Goal: Information Seeking & Learning: Understand process/instructions

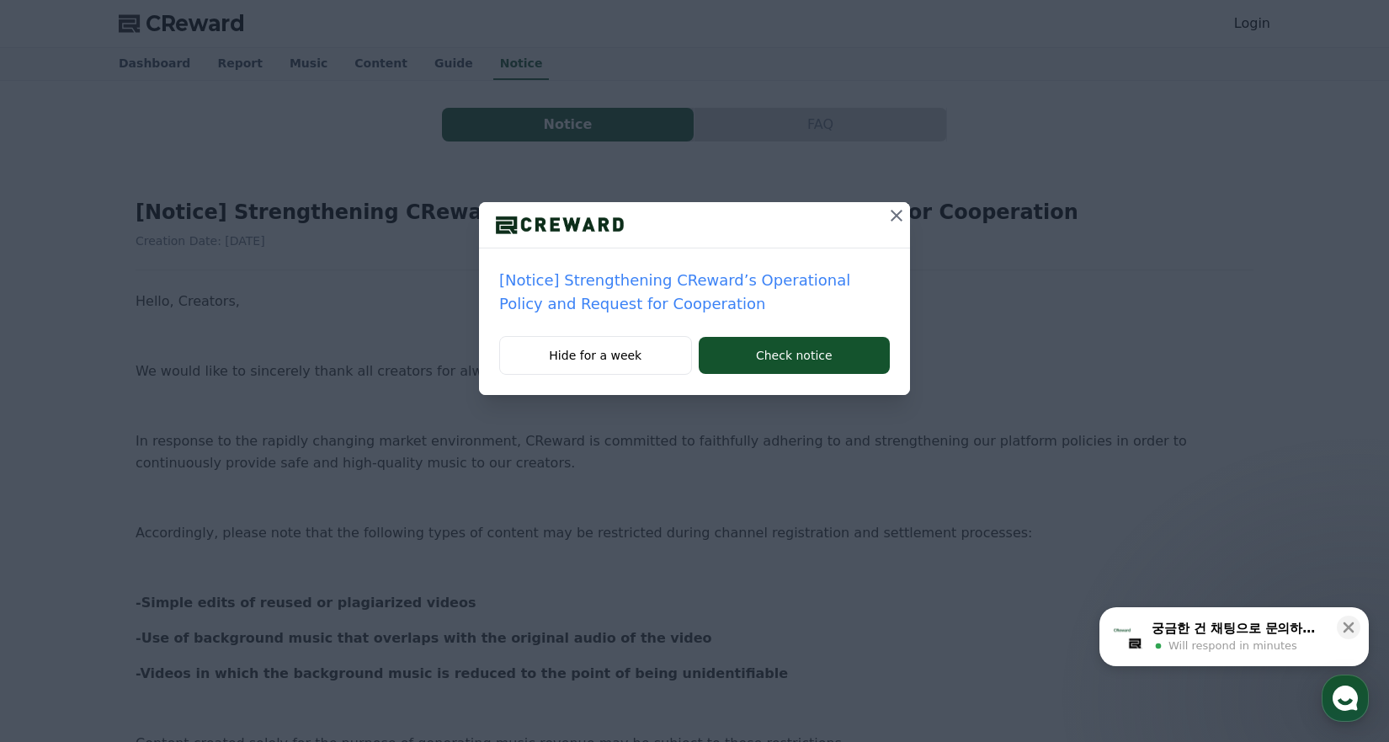
drag, startPoint x: 896, startPoint y: 215, endPoint x: 804, endPoint y: 312, distance: 133.4
click at [808, 311] on div "[Notice] Strengthening CReward’s Operational Policy and Request for Cooperation…" at bounding box center [694, 298] width 431 height 193
click at [774, 354] on button "Check notice" at bounding box center [794, 355] width 191 height 37
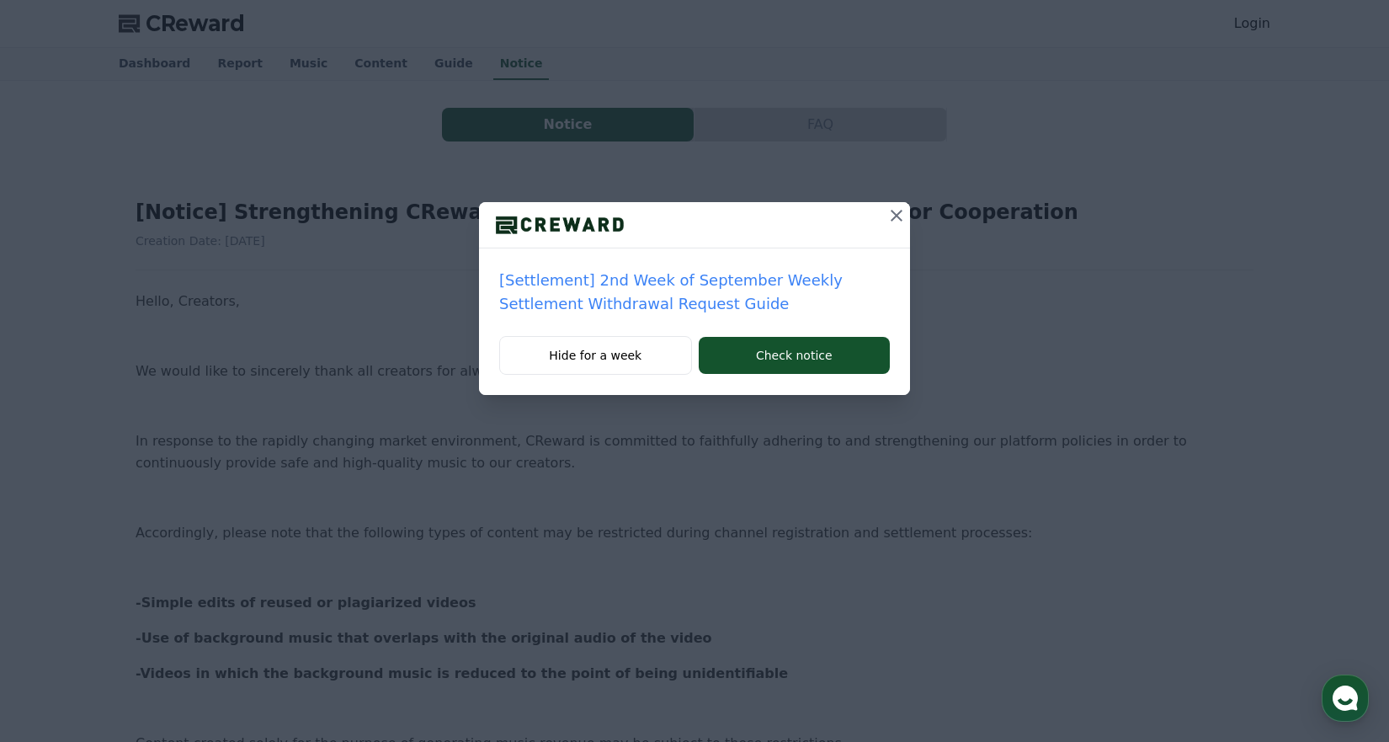
click at [901, 211] on icon at bounding box center [897, 216] width 12 height 12
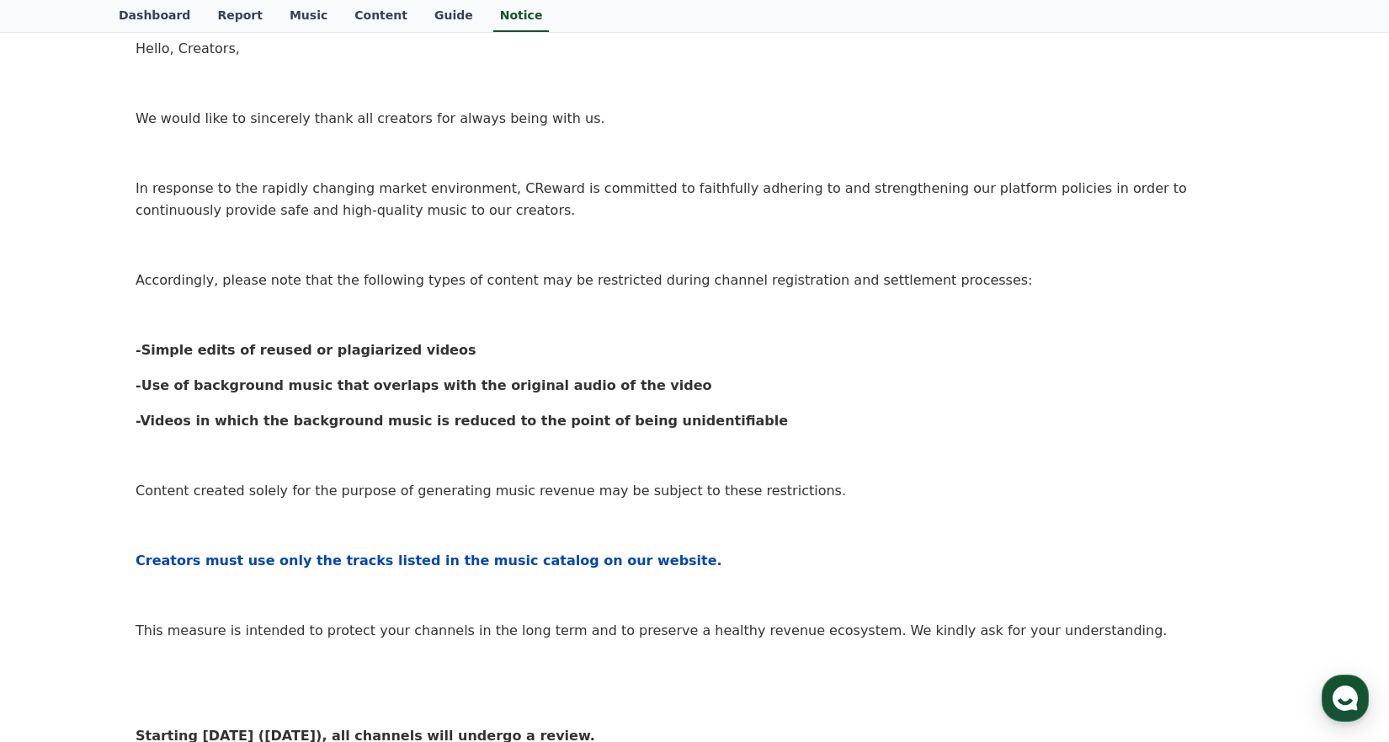
scroll to position [168, 0]
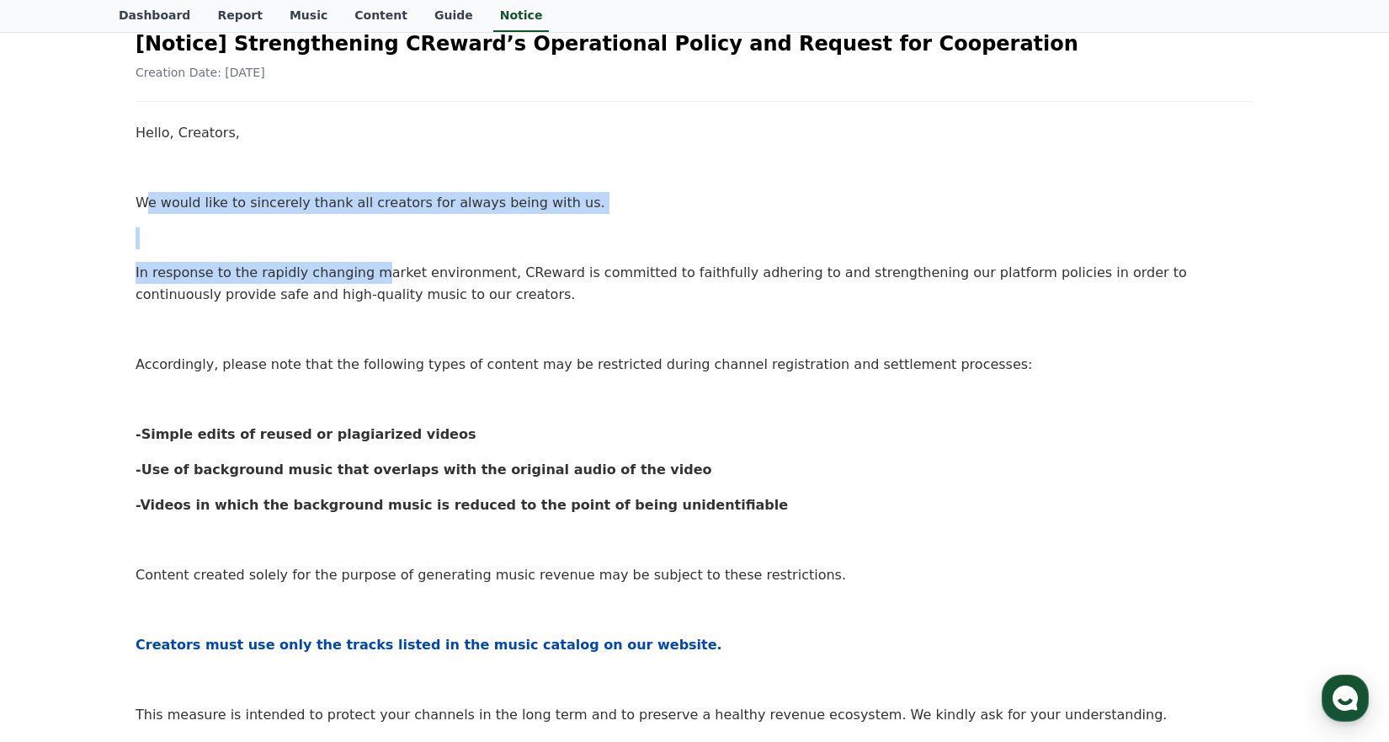
drag, startPoint x: 190, startPoint y: 201, endPoint x: 359, endPoint y: 273, distance: 182.9
click at [359, 273] on div "Hello, Creators, We would like to sincerely thank all creators for always being…" at bounding box center [695, 599] width 1118 height 954
click at [359, 273] on p "In response to the rapidly changing market environment, CReward is committed to…" at bounding box center [695, 283] width 1118 height 43
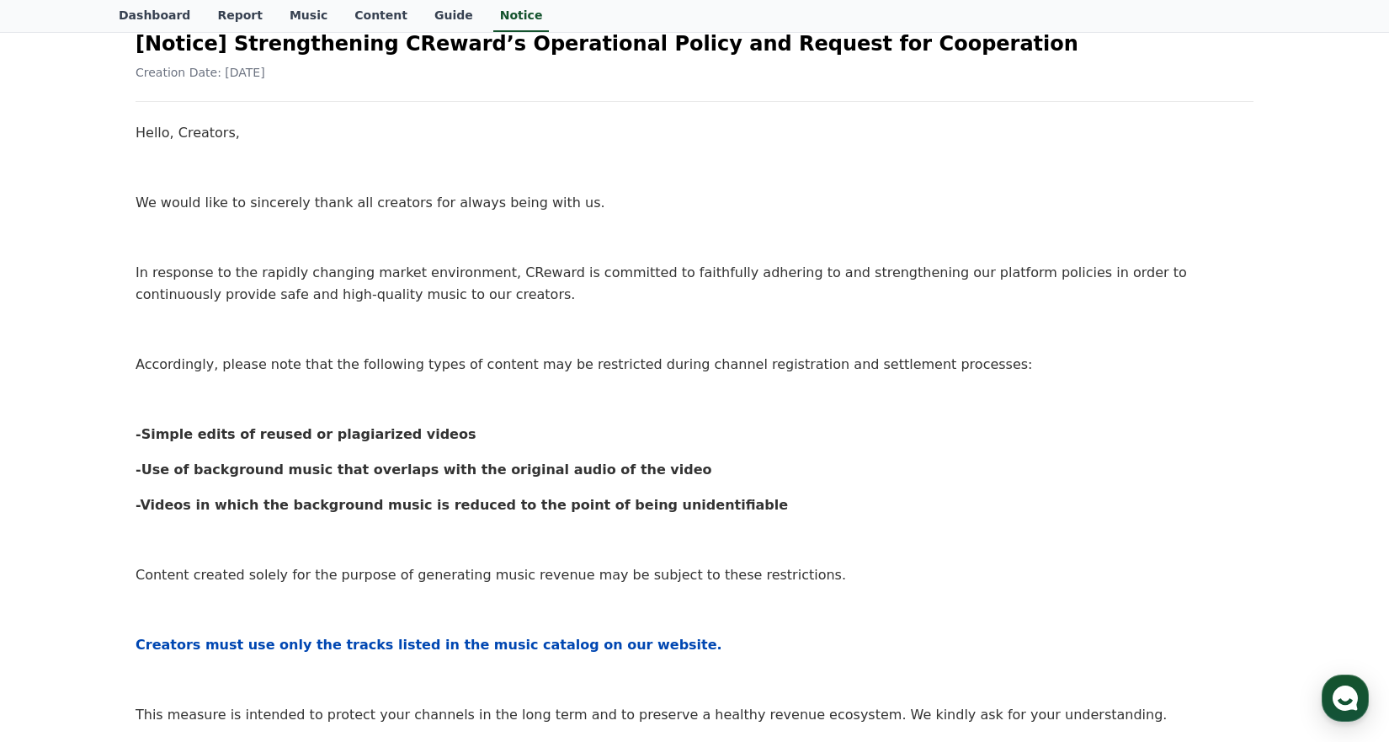
drag, startPoint x: 731, startPoint y: 513, endPoint x: 305, endPoint y: 440, distance: 433.0
click at [314, 444] on div "Hello, Creators, We would like to sincerely thank all creators for always being…" at bounding box center [695, 599] width 1118 height 954
click at [298, 438] on strong "-Simple edits of reused or plagiarized videos" at bounding box center [306, 434] width 340 height 16
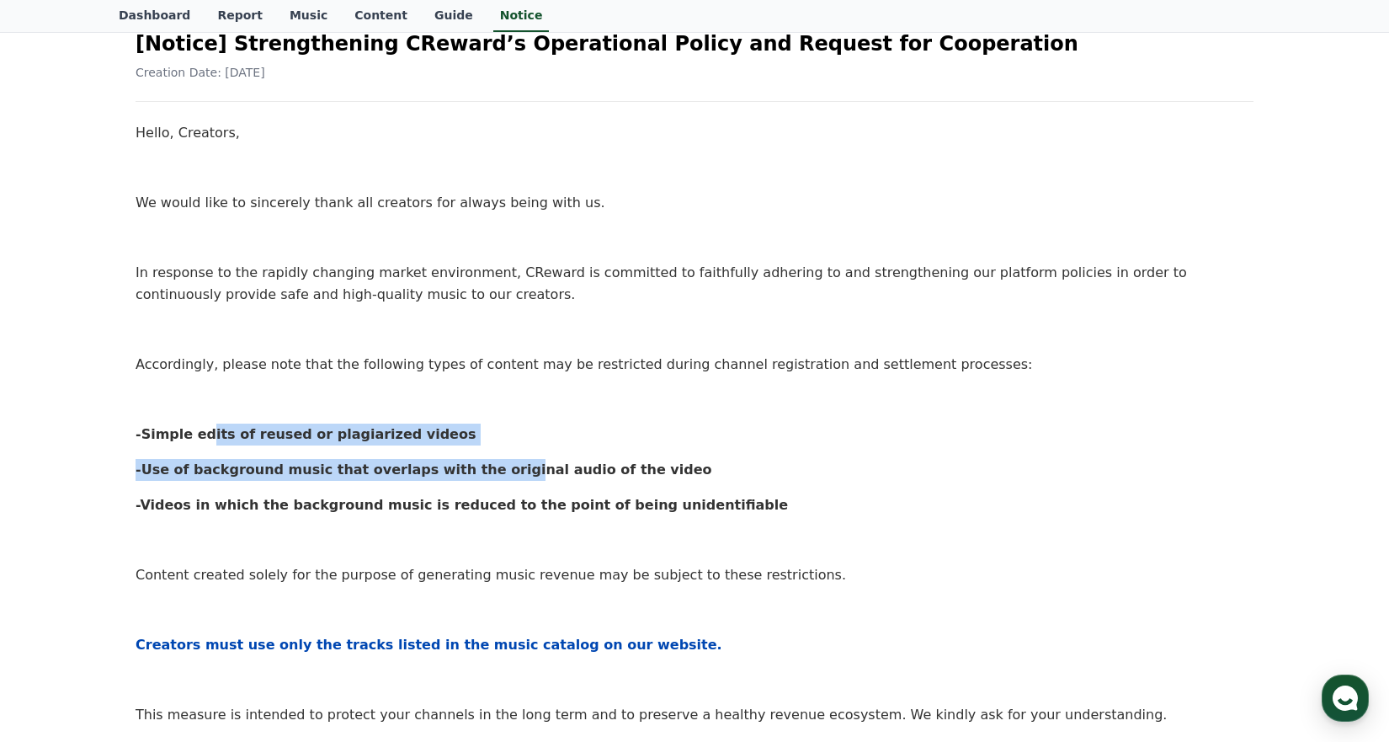
drag, startPoint x: 194, startPoint y: 437, endPoint x: 469, endPoint y: 471, distance: 277.4
click at [469, 471] on div "Hello, Creators, We would like to sincerely thank all creators for always being…" at bounding box center [695, 599] width 1118 height 954
click at [469, 471] on strong "-Use of background music that overlaps with the original audio of the video" at bounding box center [424, 469] width 577 height 16
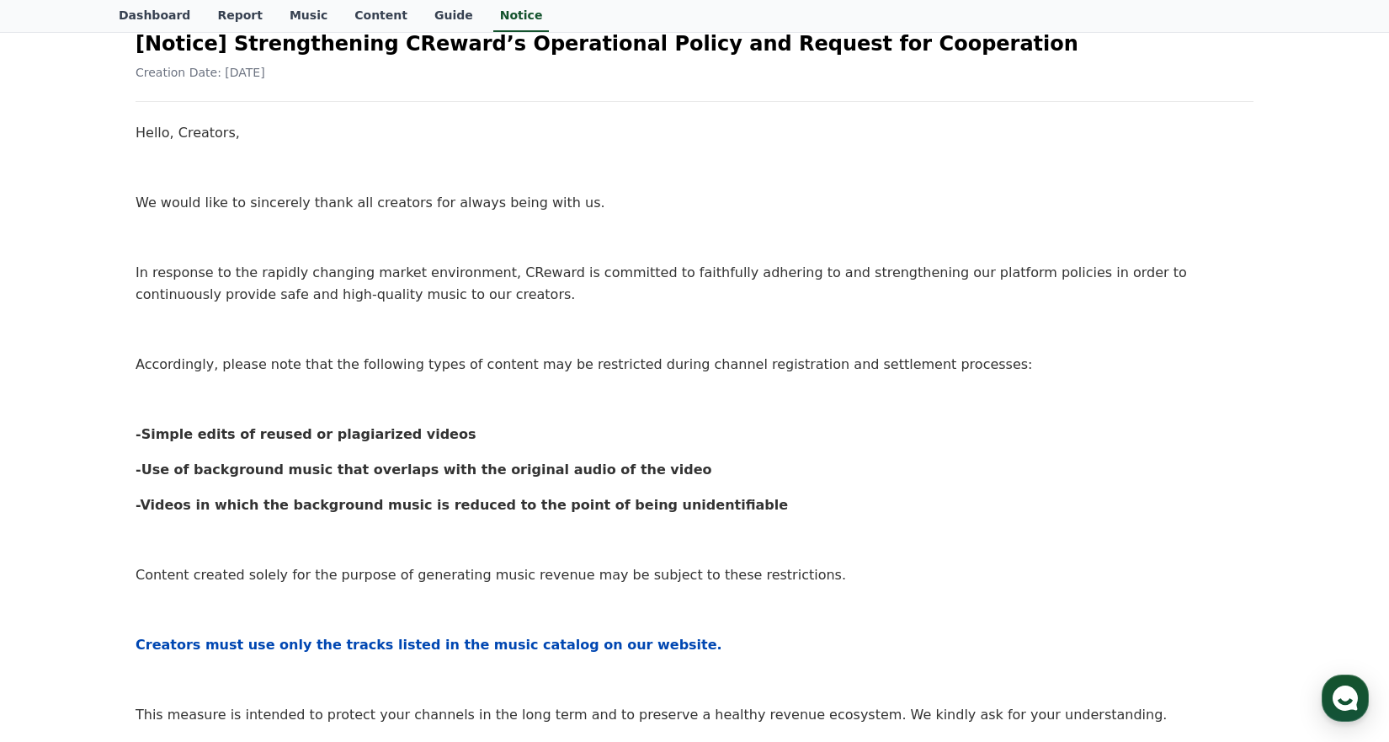
drag, startPoint x: 704, startPoint y: 507, endPoint x: 327, endPoint y: 457, distance: 380.4
click at [340, 460] on div "Hello, Creators, We would like to sincerely thank all creators for always being…" at bounding box center [695, 599] width 1118 height 954
drag, startPoint x: 327, startPoint y: 457, endPoint x: 240, endPoint y: 441, distance: 88.2
click at [325, 457] on div "Hello, Creators, We would like to sincerely thank all creators for always being…" at bounding box center [695, 599] width 1118 height 954
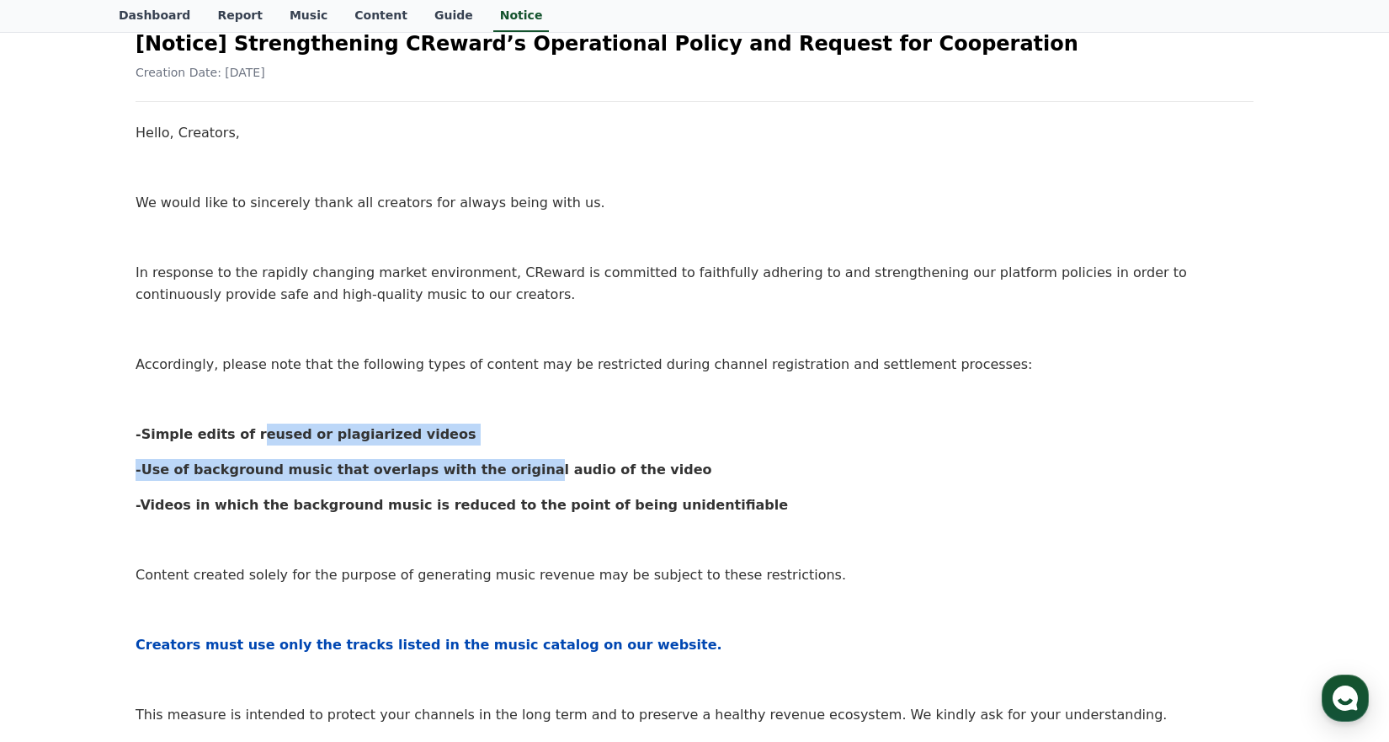
drag, startPoint x: 237, startPoint y: 440, endPoint x: 482, endPoint y: 472, distance: 247.0
click at [482, 472] on div "Hello, Creators, We would like to sincerely thank all creators for always being…" at bounding box center [695, 599] width 1118 height 954
click at [482, 472] on strong "-Use of background music that overlaps with the original audio of the video" at bounding box center [424, 469] width 577 height 16
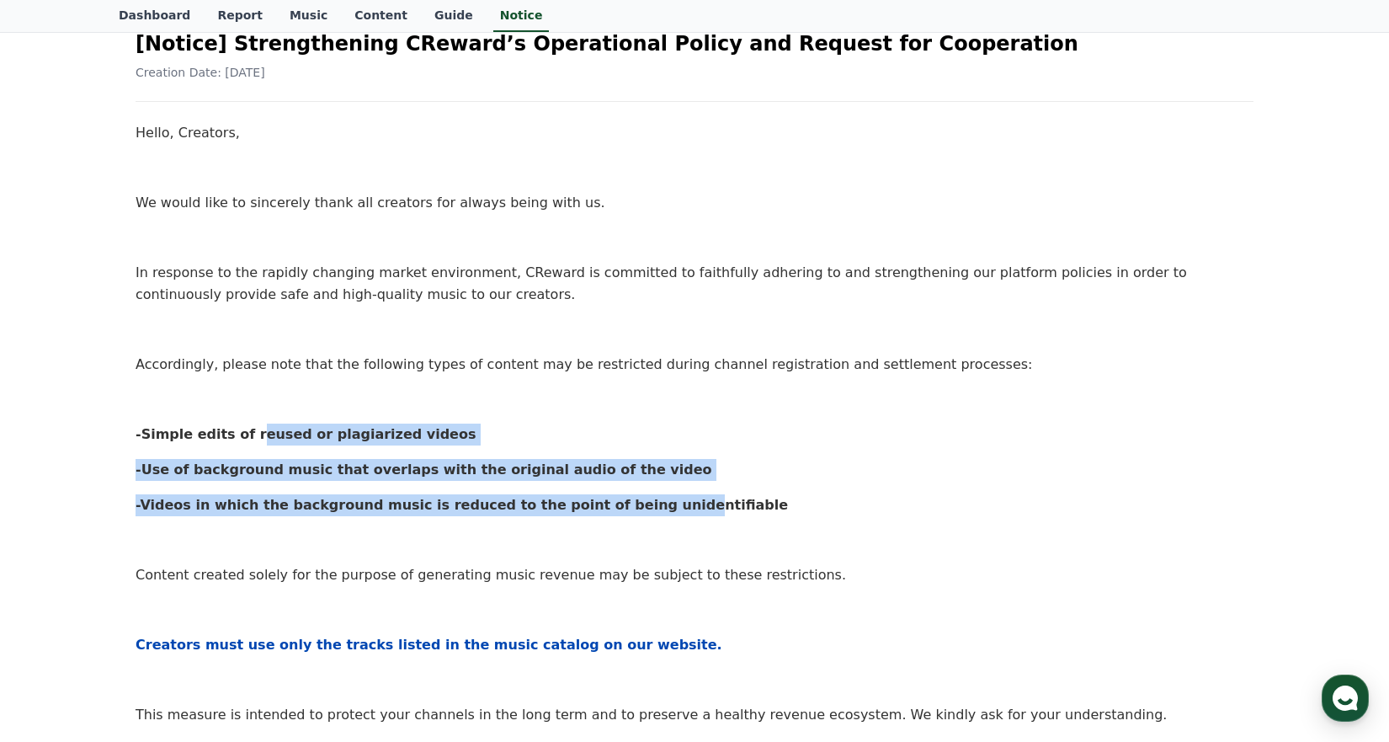
drag, startPoint x: 621, startPoint y: 486, endPoint x: 216, endPoint y: 435, distance: 408.0
click at [237, 443] on div "Hello, Creators, We would like to sincerely thank all creators for always being…" at bounding box center [695, 599] width 1118 height 954
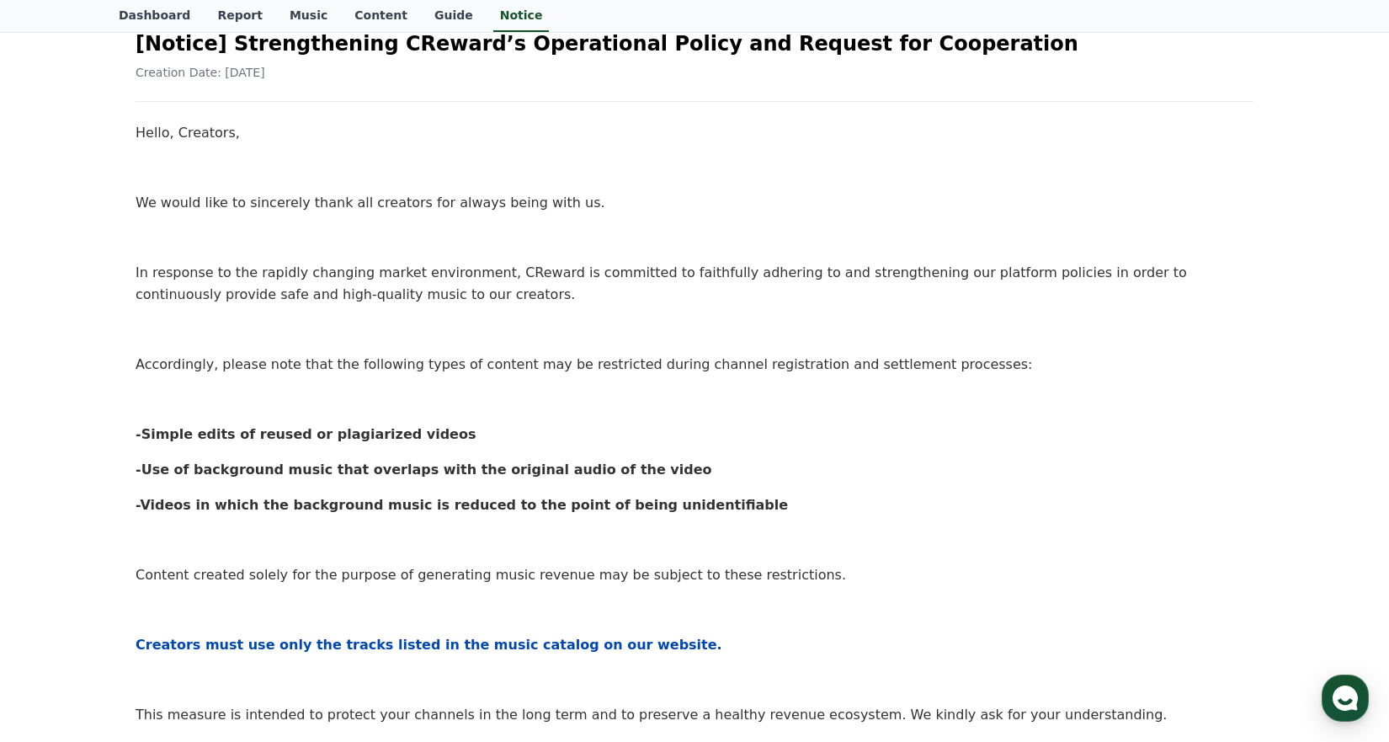
click at [216, 435] on strong "-Simple edits of reused or plagiarized videos" at bounding box center [306, 434] width 340 height 16
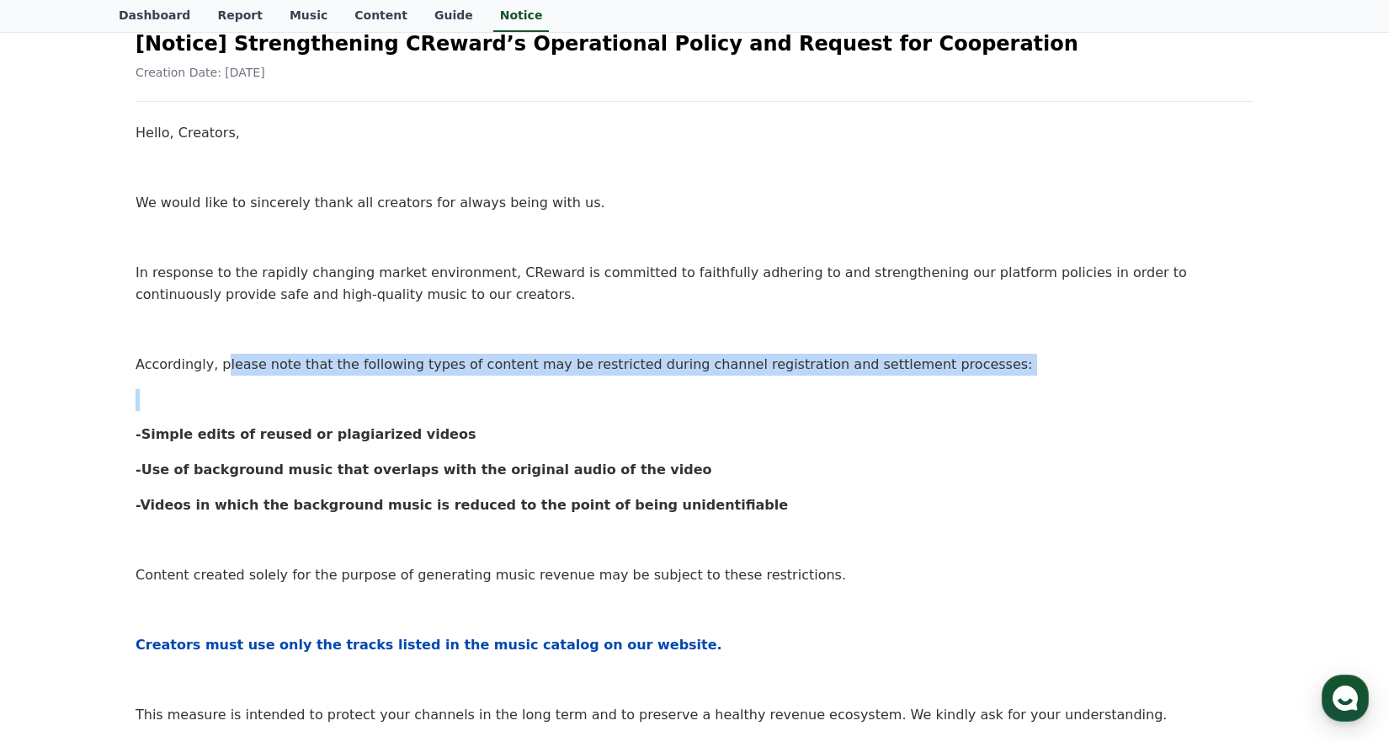
drag, startPoint x: 263, startPoint y: 368, endPoint x: 540, endPoint y: 402, distance: 278.2
click at [540, 402] on div "Hello, Creators, We would like to sincerely thank all creators for always being…" at bounding box center [695, 599] width 1118 height 954
click at [444, 373] on p "Accordingly, please note that the following types of content may be restricted …" at bounding box center [695, 365] width 1118 height 22
drag, startPoint x: 394, startPoint y: 364, endPoint x: 775, endPoint y: 388, distance: 382.1
click at [775, 388] on div "Hello, Creators, We would like to sincerely thank all creators for always being…" at bounding box center [695, 599] width 1118 height 954
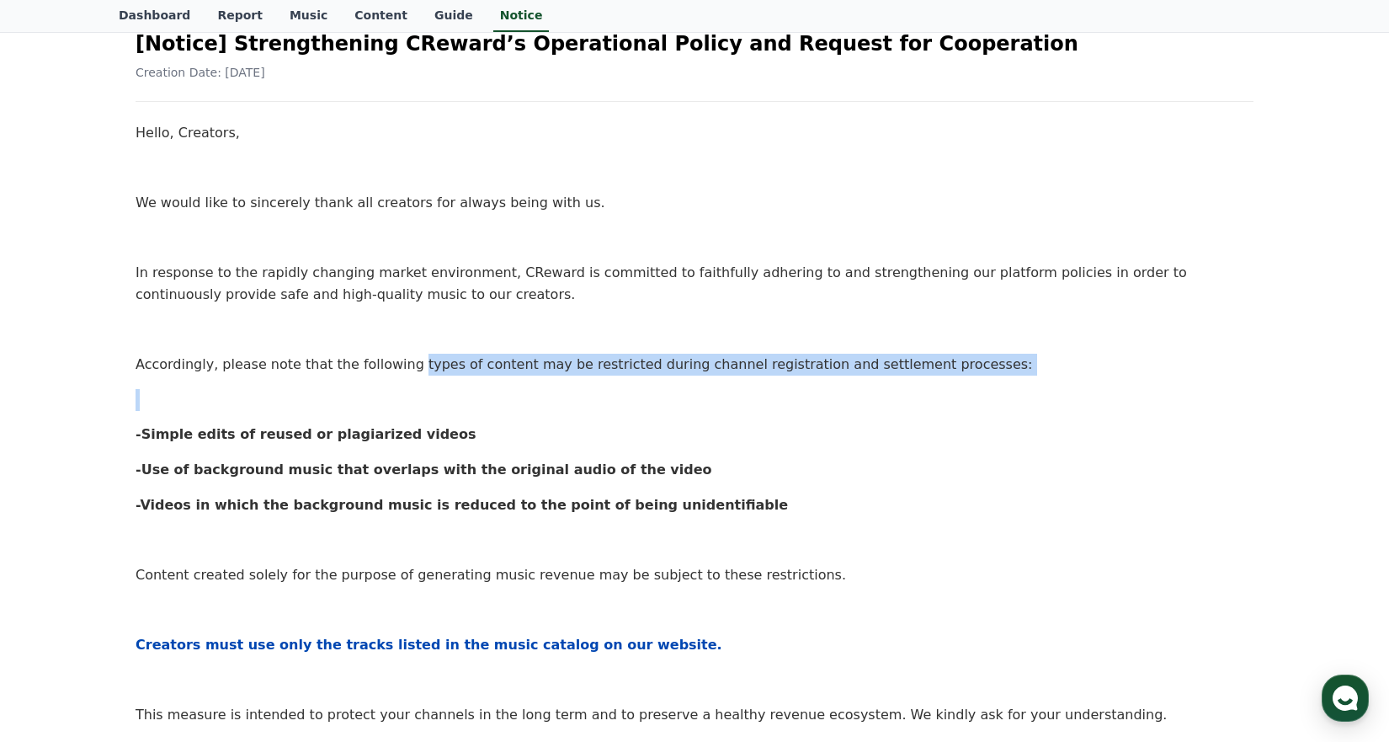
click at [775, 389] on p at bounding box center [695, 400] width 1118 height 22
drag, startPoint x: 964, startPoint y: 370, endPoint x: 370, endPoint y: 364, distance: 594.3
click at [370, 364] on p "Accordingly, please note that the following types of content may be restricted …" at bounding box center [695, 365] width 1118 height 22
click at [370, 366] on p "Accordingly, please note that the following types of content may be restricted …" at bounding box center [695, 365] width 1118 height 22
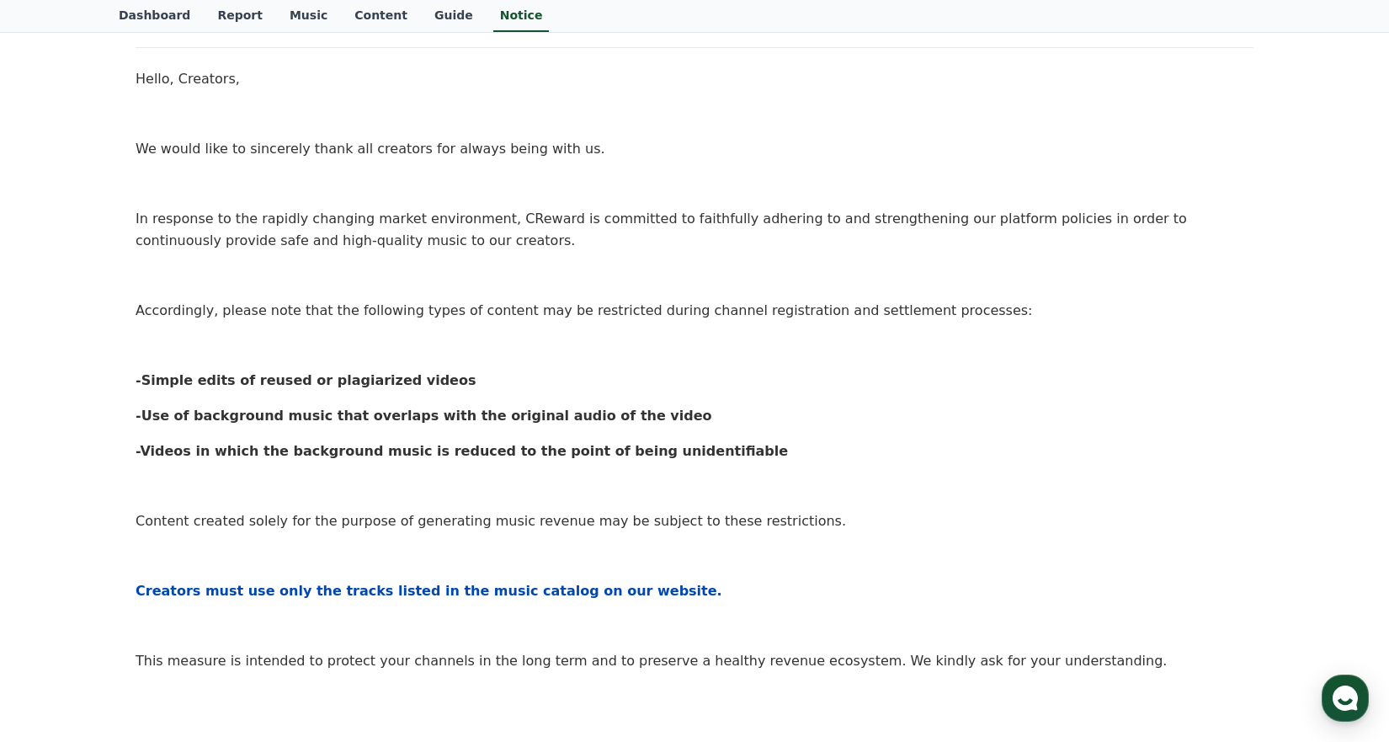
scroll to position [253, 0]
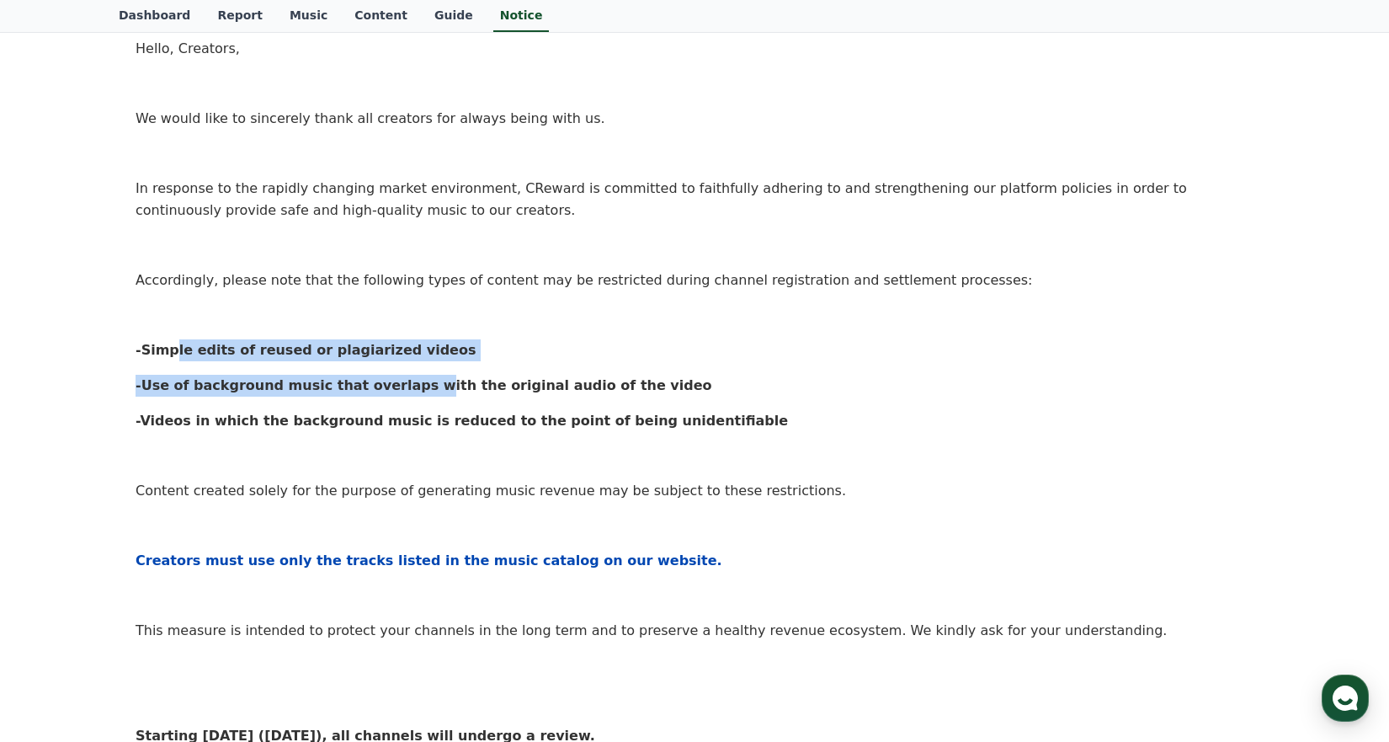
drag, startPoint x: 161, startPoint y: 350, endPoint x: 390, endPoint y: 363, distance: 229.3
click at [390, 363] on div "Hello, Creators, We would like to sincerely thank all creators for always being…" at bounding box center [695, 515] width 1118 height 954
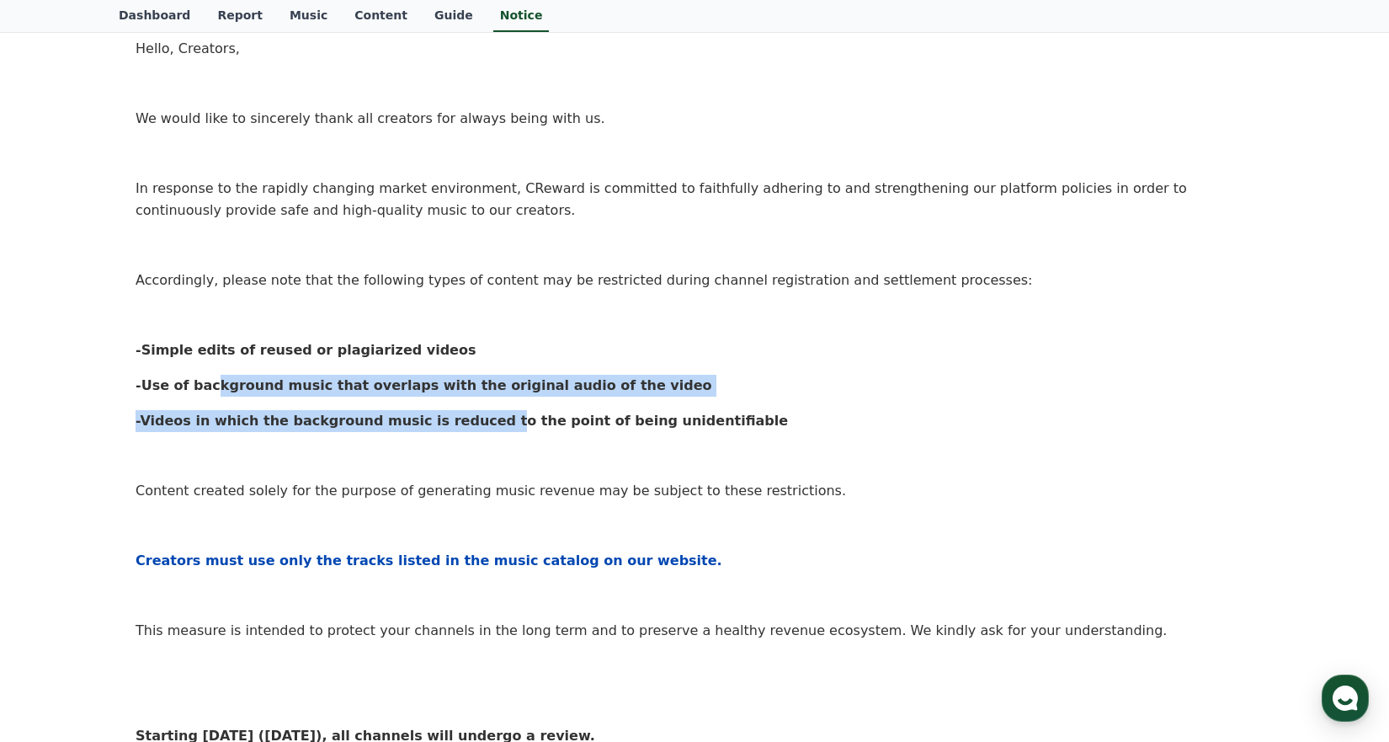
drag, startPoint x: 203, startPoint y: 388, endPoint x: 457, endPoint y: 404, distance: 254.7
click at [457, 404] on div "Hello, Creators, We would like to sincerely thank all creators for always being…" at bounding box center [695, 515] width 1118 height 954
drag, startPoint x: 721, startPoint y: 420, endPoint x: 238, endPoint y: 372, distance: 485.5
click at [238, 372] on div "Hello, Creators, We would like to sincerely thank all creators for always being…" at bounding box center [695, 515] width 1118 height 954
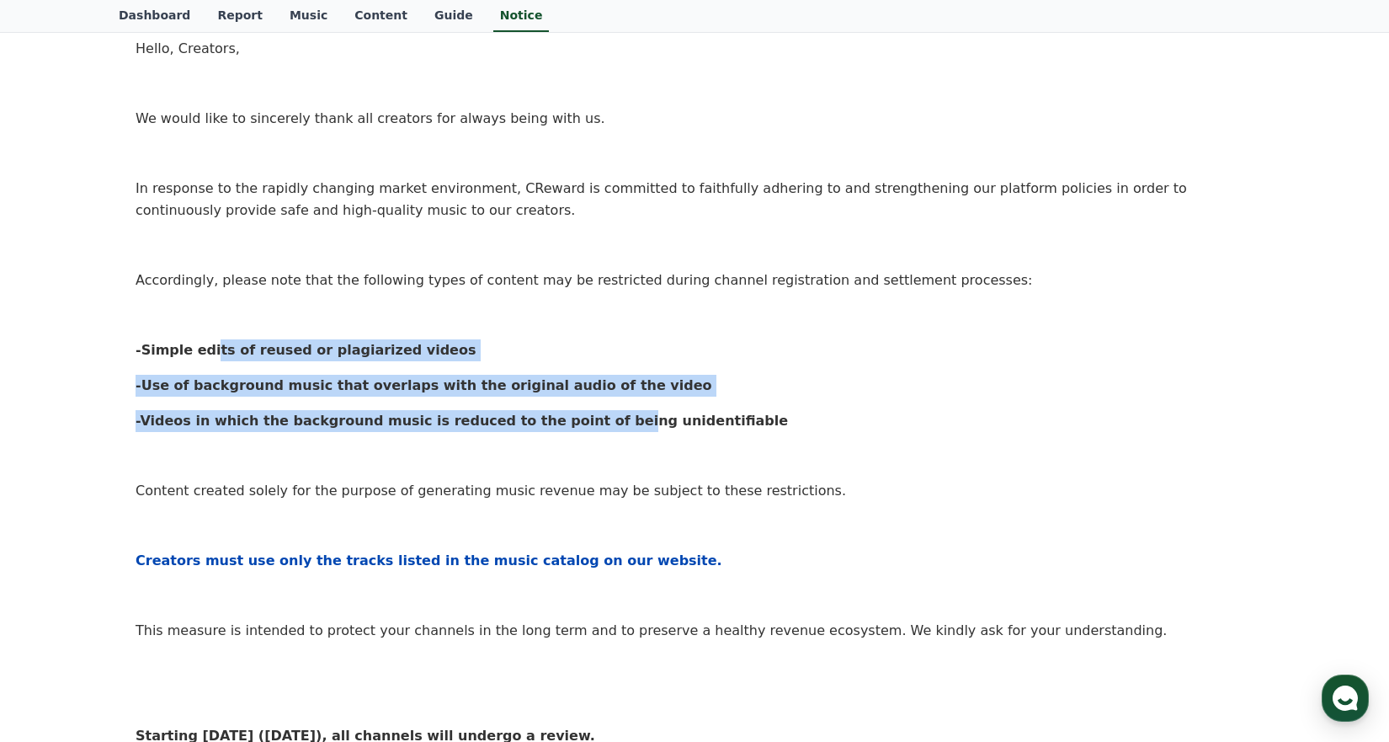
drag, startPoint x: 201, startPoint y: 343, endPoint x: 577, endPoint y: 433, distance: 386.1
click at [577, 433] on div "Hello, Creators, We would like to sincerely thank all creators for always being…" at bounding box center [695, 515] width 1118 height 954
drag, startPoint x: 715, startPoint y: 438, endPoint x: 158, endPoint y: 343, distance: 565.2
click at [158, 343] on div "Hello, Creators, We would like to sincerely thank all creators for always being…" at bounding box center [695, 515] width 1118 height 954
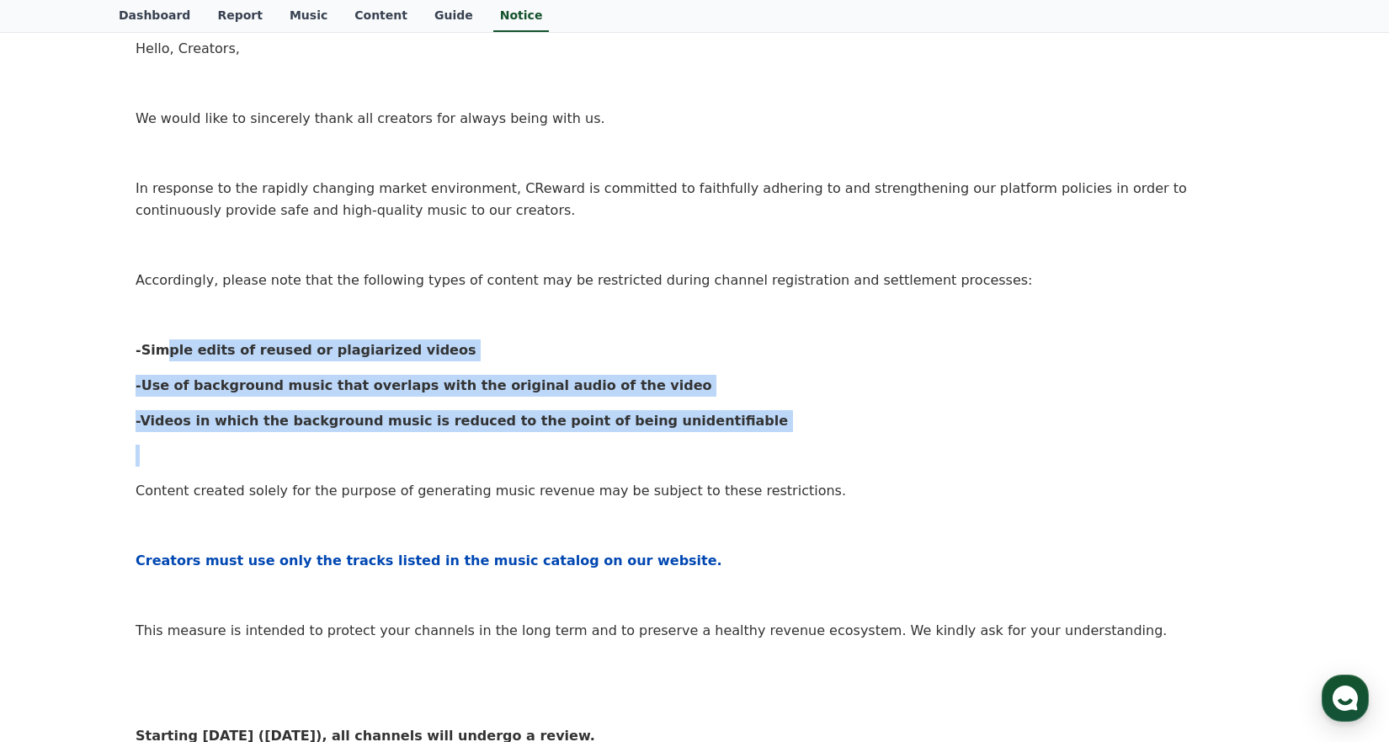
click at [161, 346] on strong "-Simple edits of reused or plagiarized videos" at bounding box center [306, 350] width 340 height 16
drag, startPoint x: 124, startPoint y: 343, endPoint x: 562, endPoint y: 438, distance: 448.6
click at [562, 438] on div "[Notice] Strengthening CReward’s Operational Policy and Request for Cooperation…" at bounding box center [695, 487] width 1152 height 1143
drag, startPoint x: 294, startPoint y: 370, endPoint x: 247, endPoint y: 354, distance: 49.8
click at [293, 370] on div "Hello, Creators, We would like to sincerely thank all creators for always being…" at bounding box center [695, 515] width 1118 height 954
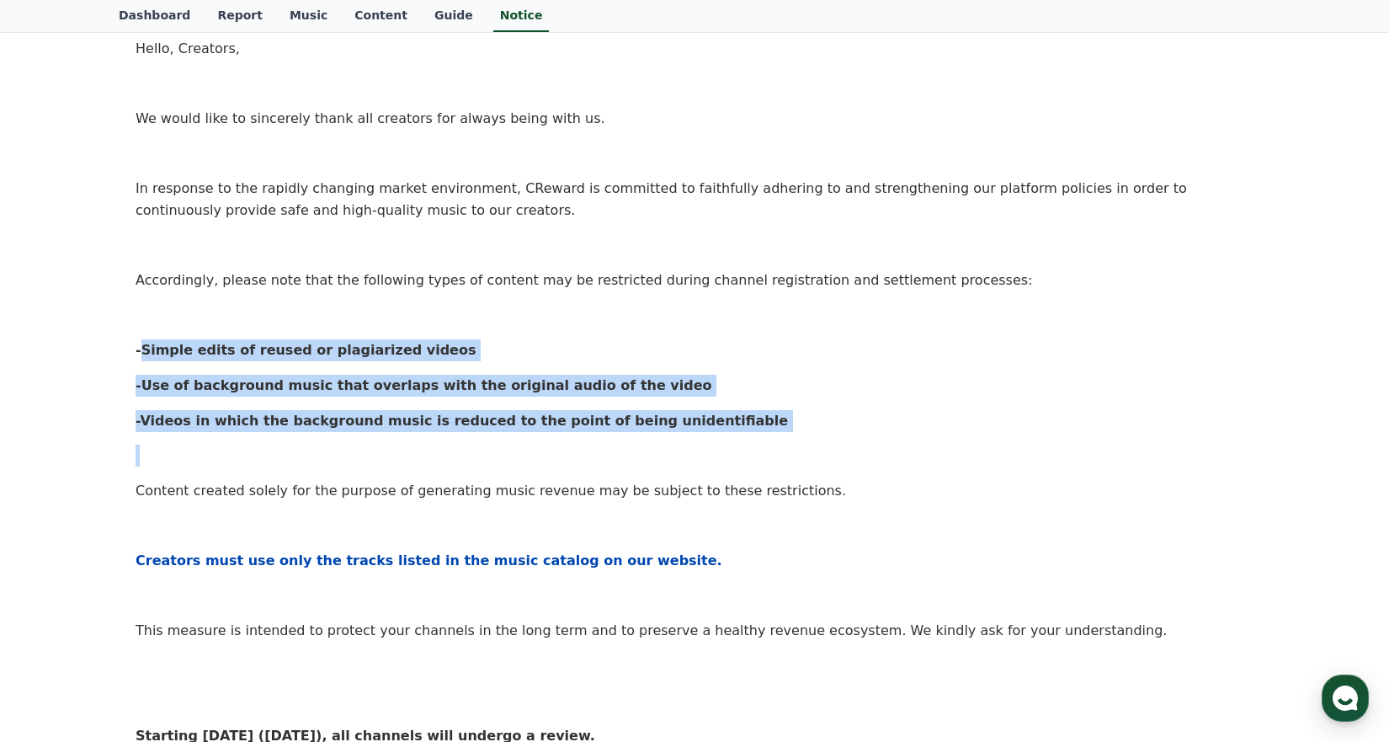
click at [606, 425] on strong "-Videos in which the background music is reduced to the point of being unidenti…" at bounding box center [462, 420] width 652 height 16
drag, startPoint x: 742, startPoint y: 440, endPoint x: 219, endPoint y: 338, distance: 533.6
click at [219, 338] on div "Hello, Creators, We would like to sincerely thank all creators for always being…" at bounding box center [695, 515] width 1118 height 954
click at [301, 357] on strong "-Simple edits of reused or plagiarized videos" at bounding box center [306, 350] width 340 height 16
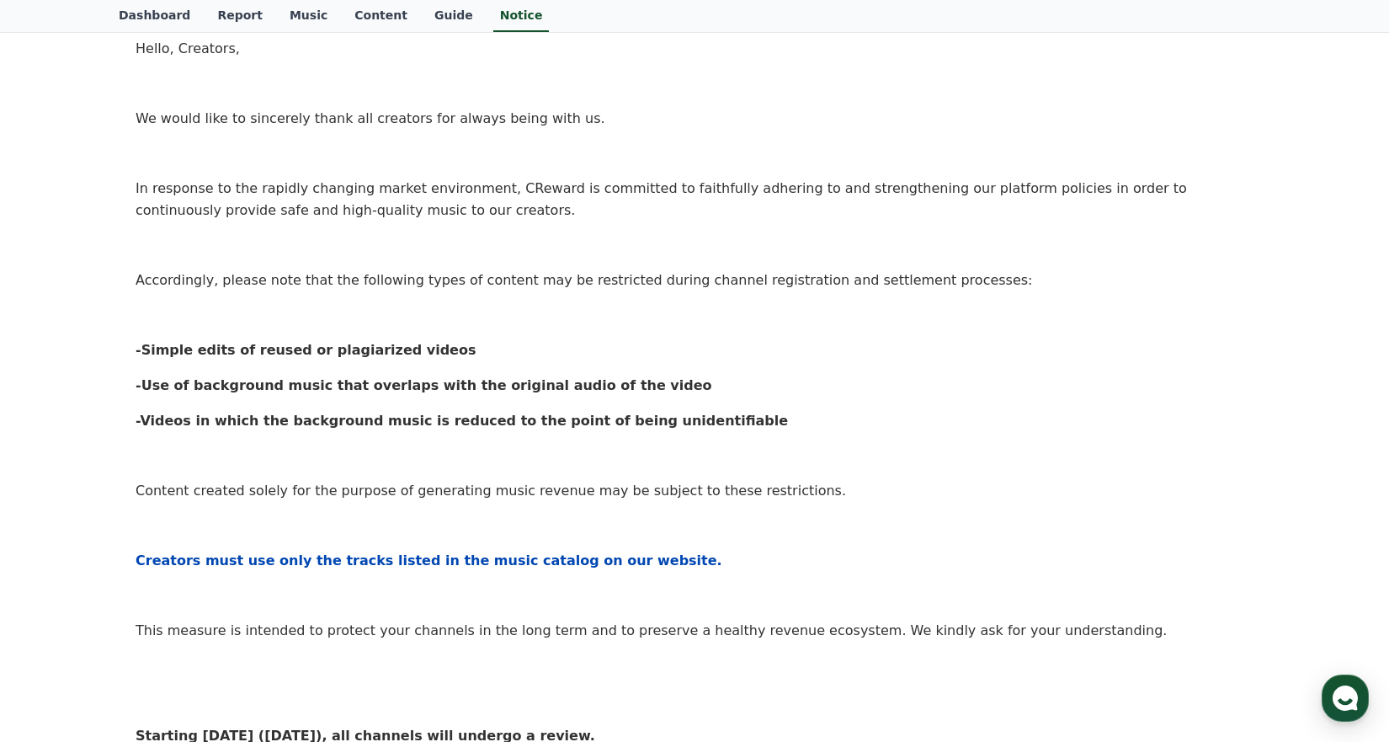
drag, startPoint x: 253, startPoint y: 344, endPoint x: 325, endPoint y: 374, distance: 78.2
click at [269, 354] on strong "-Simple edits of reused or plagiarized videos" at bounding box center [306, 350] width 340 height 16
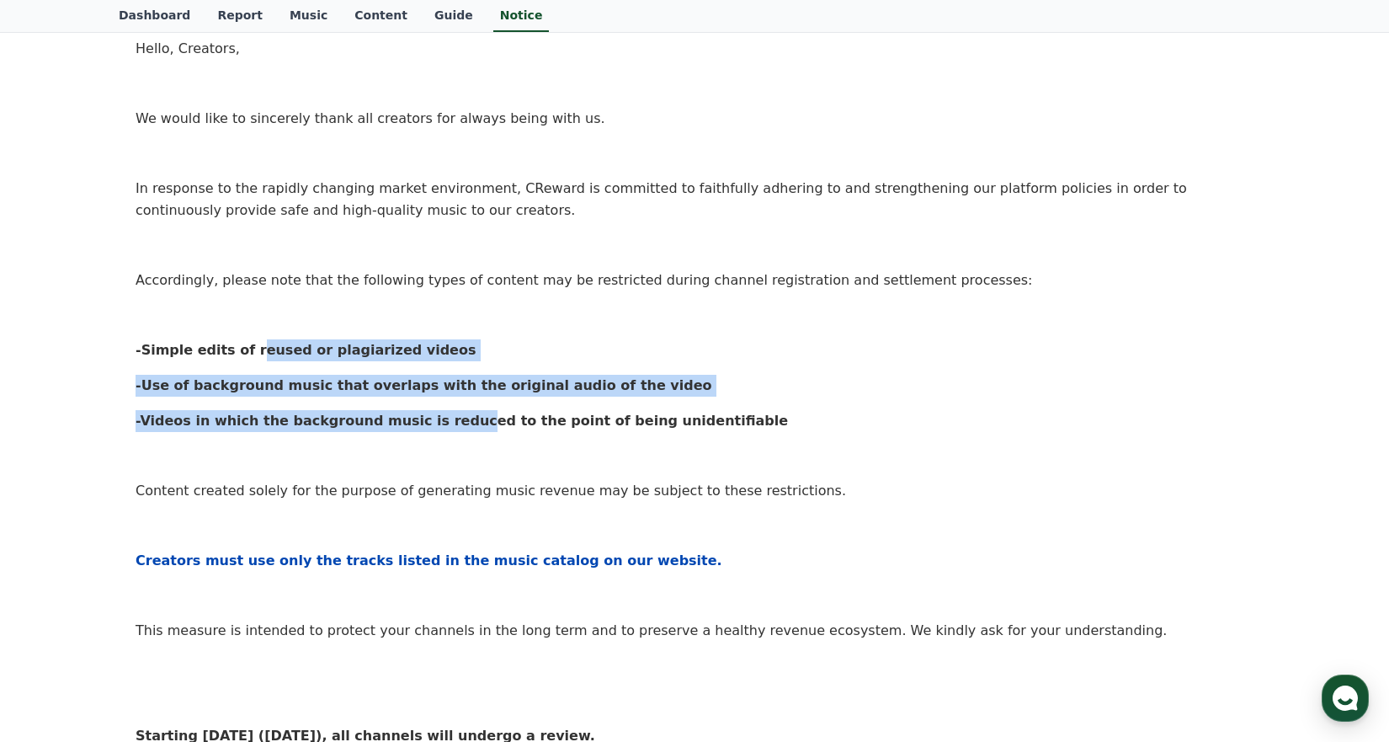
drag, startPoint x: 237, startPoint y: 360, endPoint x: 433, endPoint y: 412, distance: 201.9
click at [429, 415] on div "Hello, Creators, We would like to sincerely thank all creators for always being…" at bounding box center [695, 515] width 1118 height 954
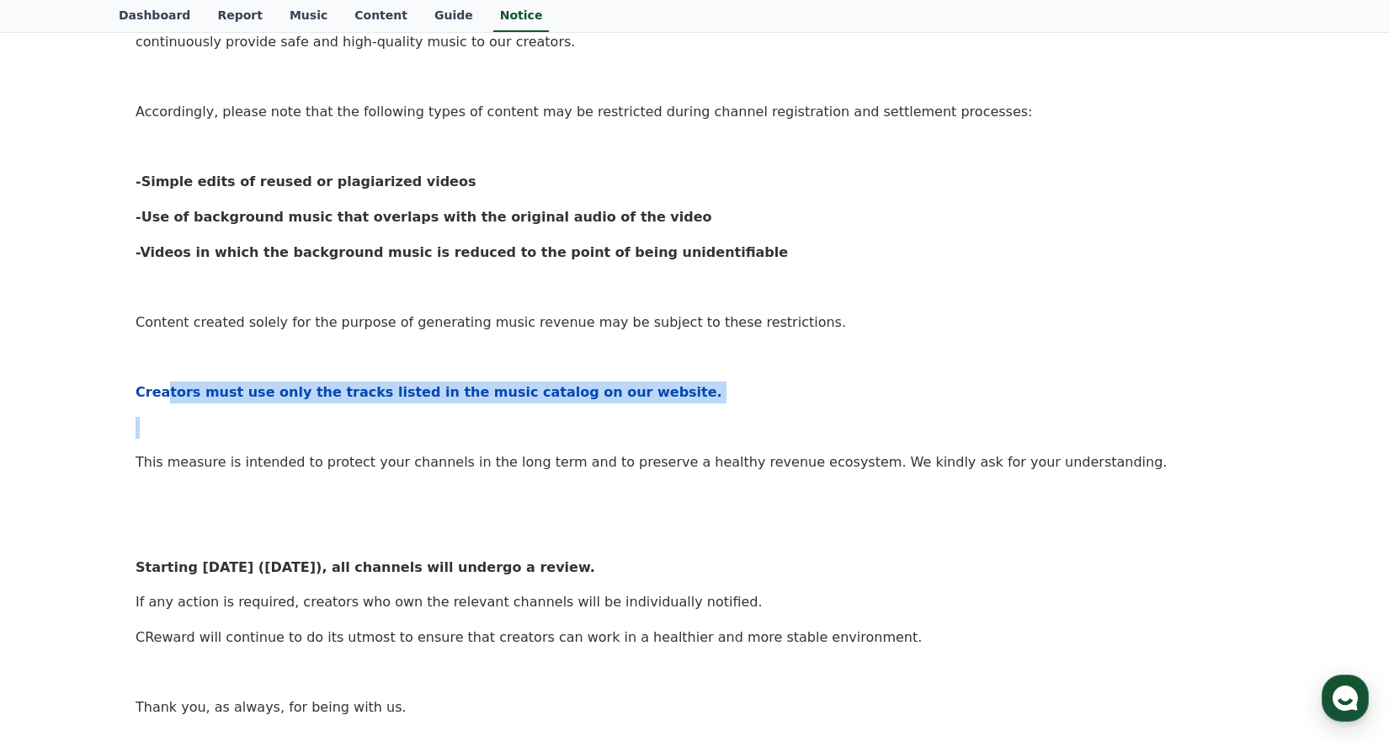
drag, startPoint x: 165, startPoint y: 399, endPoint x: 379, endPoint y: 407, distance: 213.9
click at [379, 407] on div "Hello, Creators, We would like to sincerely thank all creators for always being…" at bounding box center [695, 347] width 1118 height 954
drag, startPoint x: 379, startPoint y: 407, endPoint x: 322, endPoint y: 400, distance: 56.8
click at [377, 407] on div "Hello, Creators, We would like to sincerely thank all creators for always being…" at bounding box center [695, 347] width 1118 height 954
click at [330, 391] on strong "Creators must use only the tracks listed in the music catalog on our website." at bounding box center [429, 392] width 587 height 16
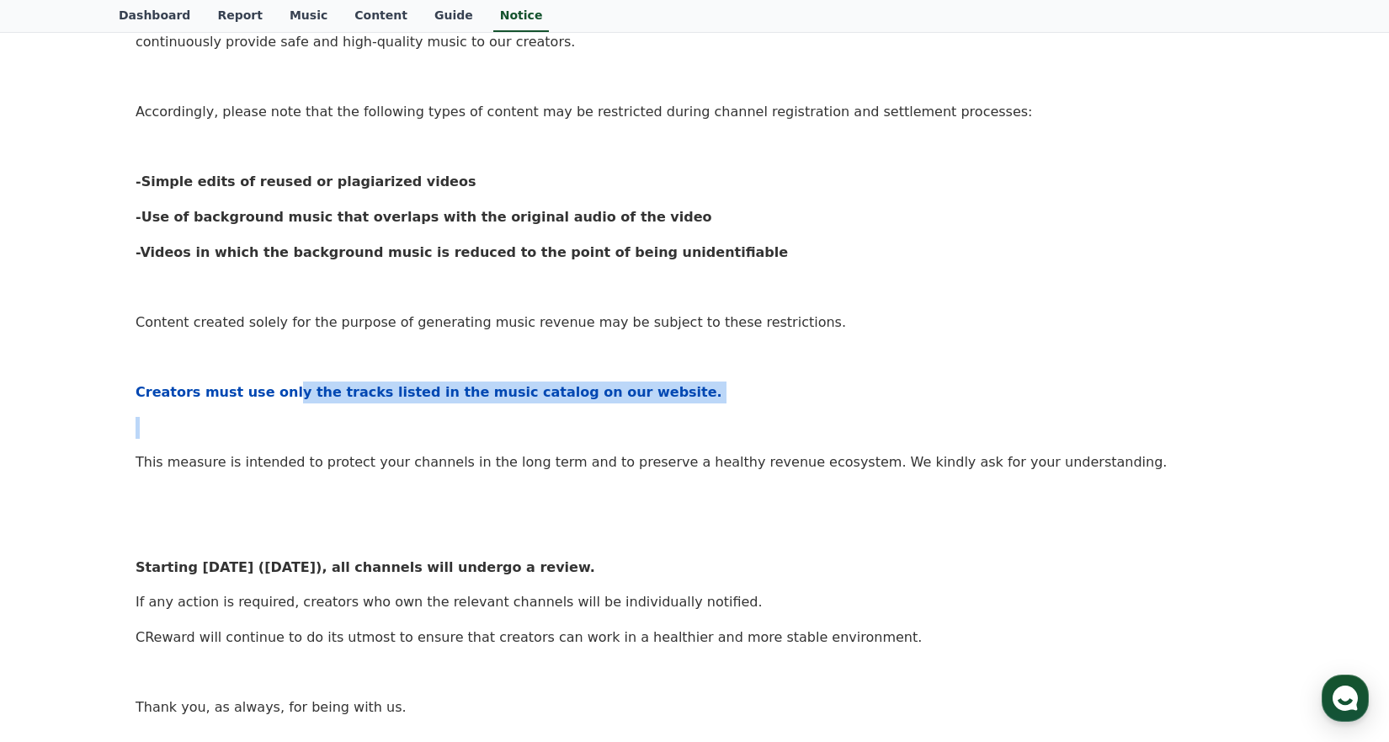
drag, startPoint x: 398, startPoint y: 398, endPoint x: 540, endPoint y: 406, distance: 142.5
click at [540, 406] on div "Hello, Creators, We would like to sincerely thank all creators for always being…" at bounding box center [695, 347] width 1118 height 954
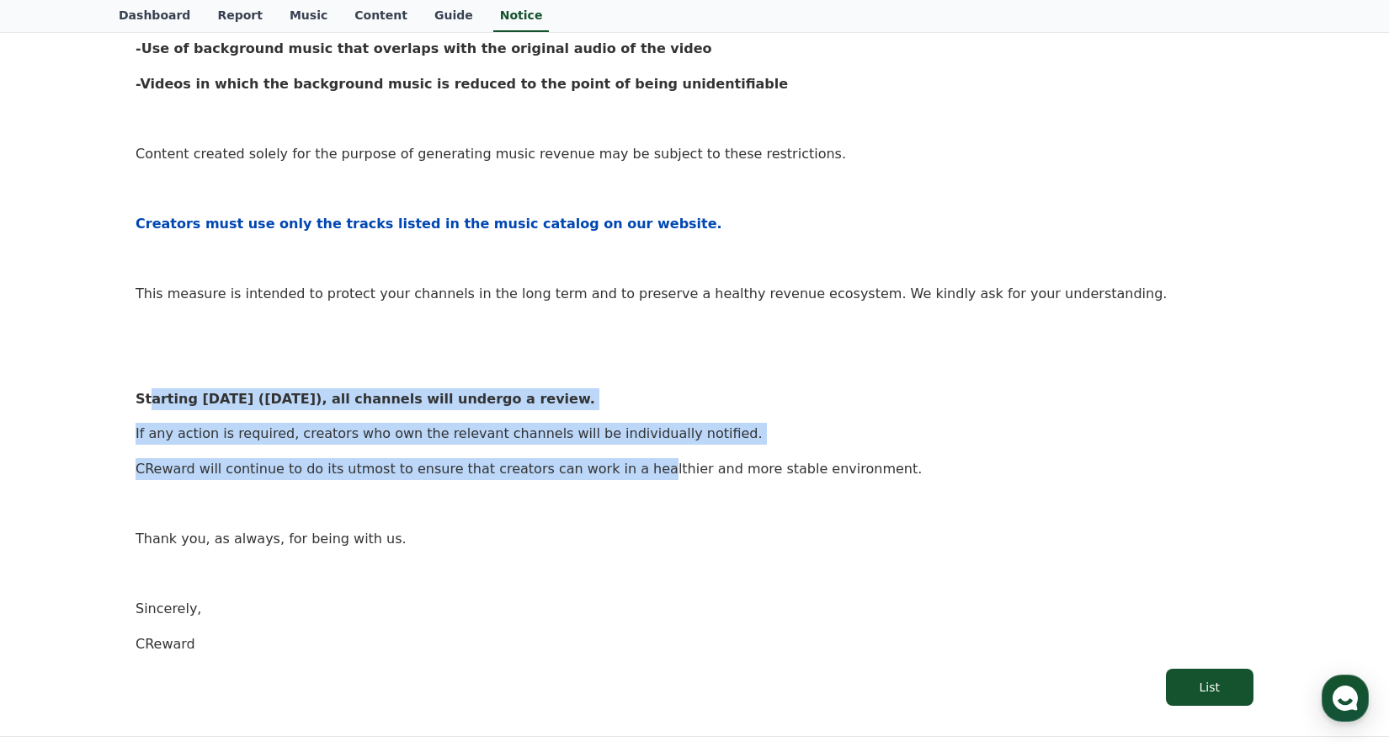
drag, startPoint x: 151, startPoint y: 396, endPoint x: 586, endPoint y: 451, distance: 438.6
click at [608, 448] on div "Hello, Creators, We would like to sincerely thank all creators for always being…" at bounding box center [695, 178] width 1118 height 954
click at [146, 405] on strong "Starting [DATE] ([DATE]), all channels will undergo a review." at bounding box center [366, 399] width 460 height 16
drag, startPoint x: 129, startPoint y: 400, endPoint x: 718, endPoint y: 499, distance: 597.5
click at [727, 494] on div "[Notice] Strengthening CReward’s Operational Policy and Request for Cooperation…" at bounding box center [695, 150] width 1152 height 1143
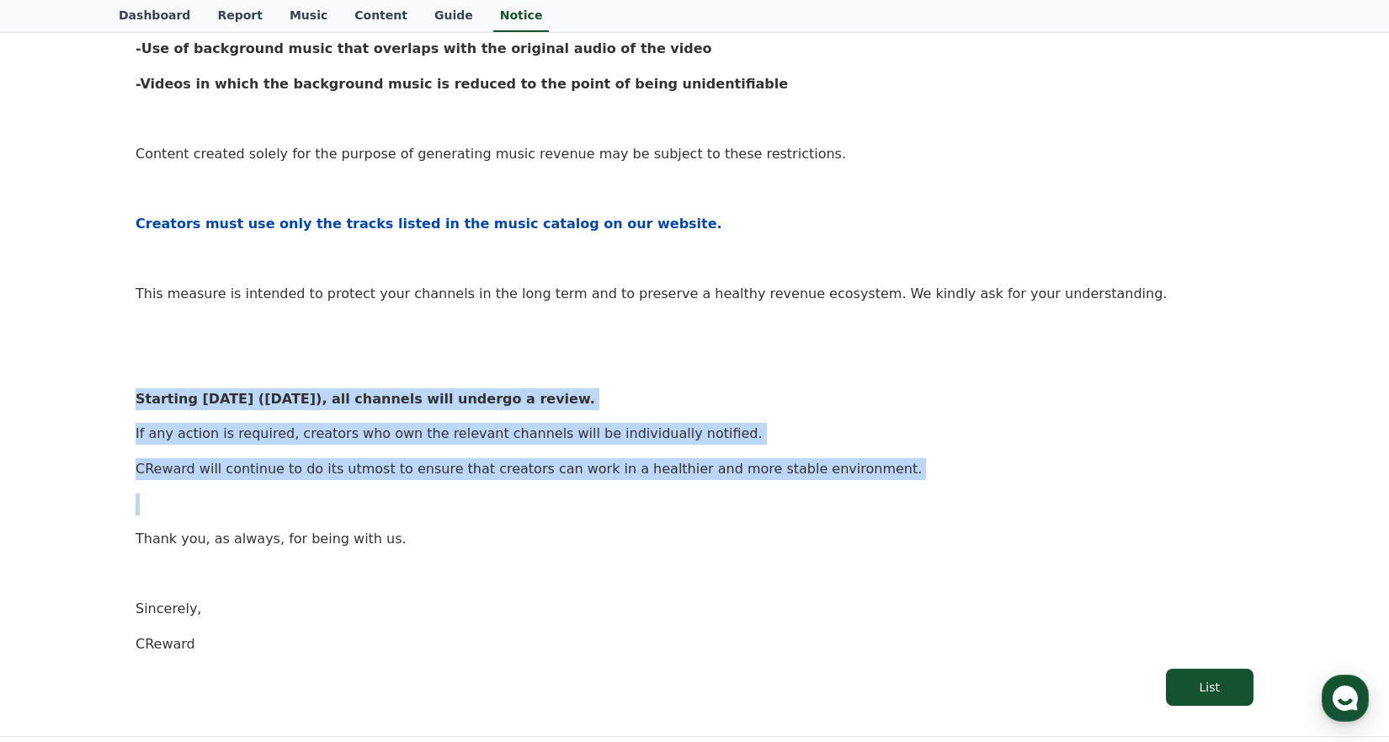
scroll to position [793, 0]
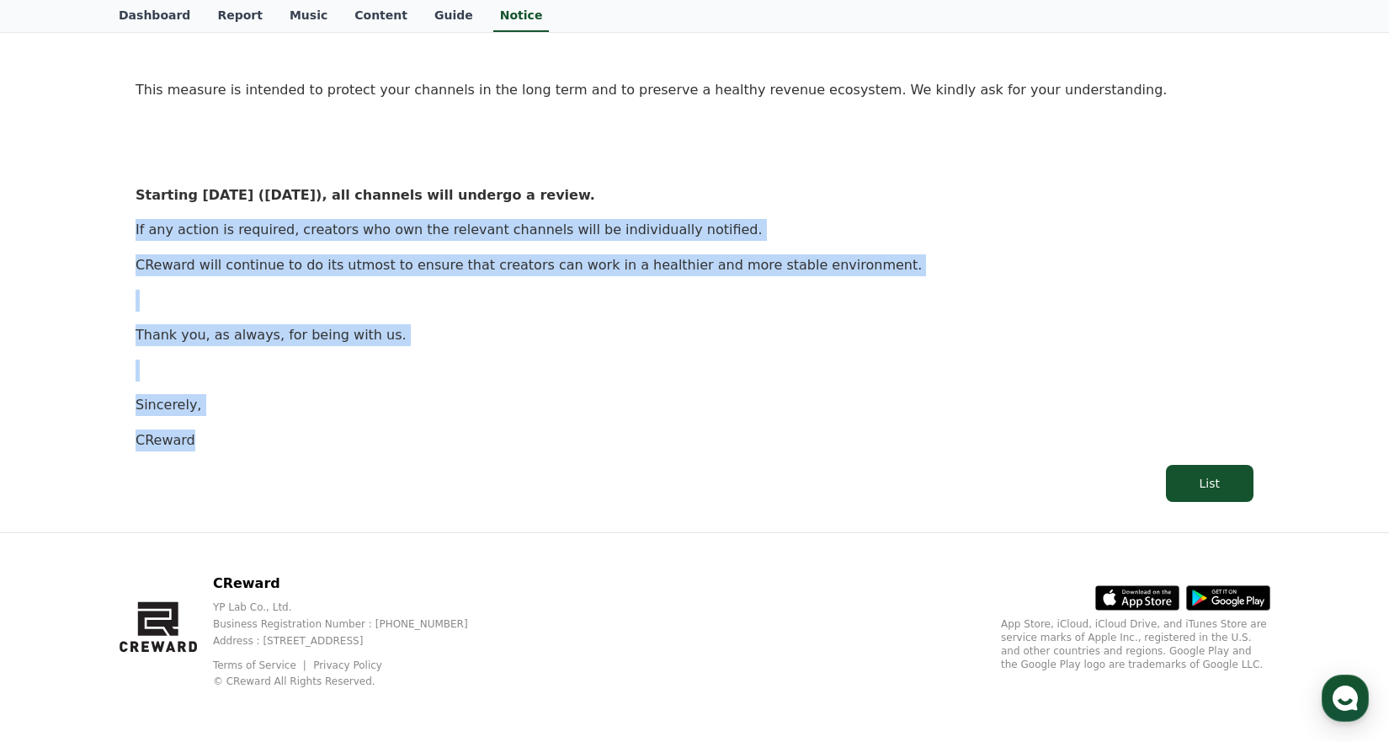
drag, startPoint x: 212, startPoint y: 451, endPoint x: 135, endPoint y: 237, distance: 227.4
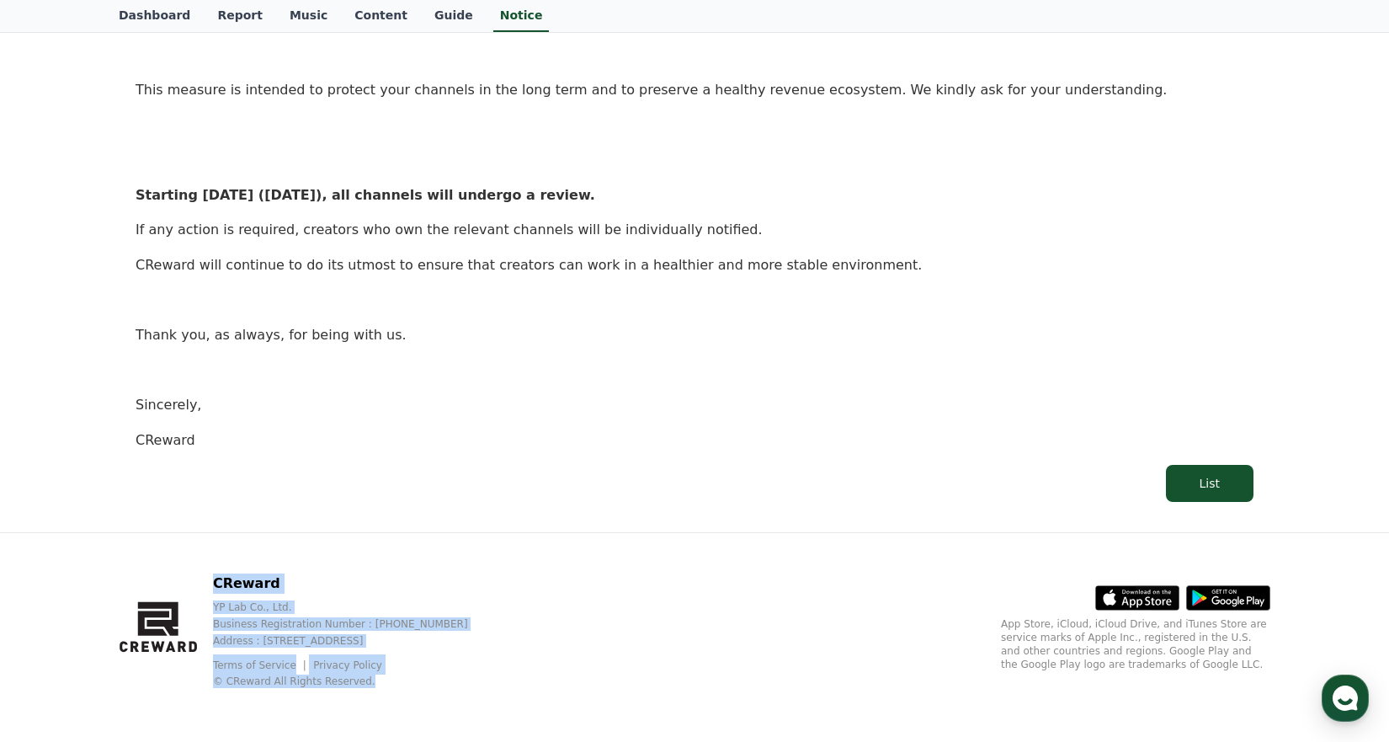
drag, startPoint x: 375, startPoint y: 682, endPoint x: 197, endPoint y: 589, distance: 201.0
click at [197, 589] on div "CReward YP Lab Co., Ltd. Business Registration Number : [PHONE_NUMBER] Address …" at bounding box center [307, 630] width 376 height 114
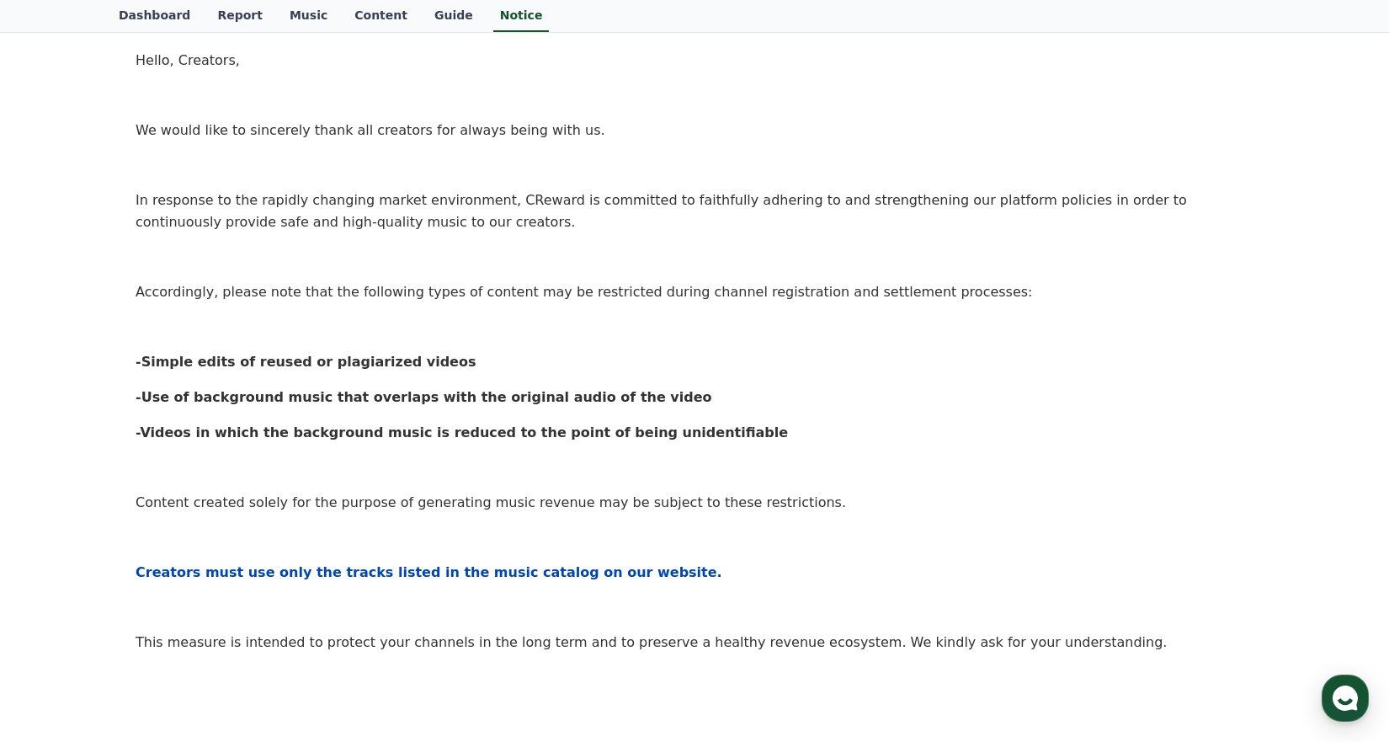
scroll to position [0, 0]
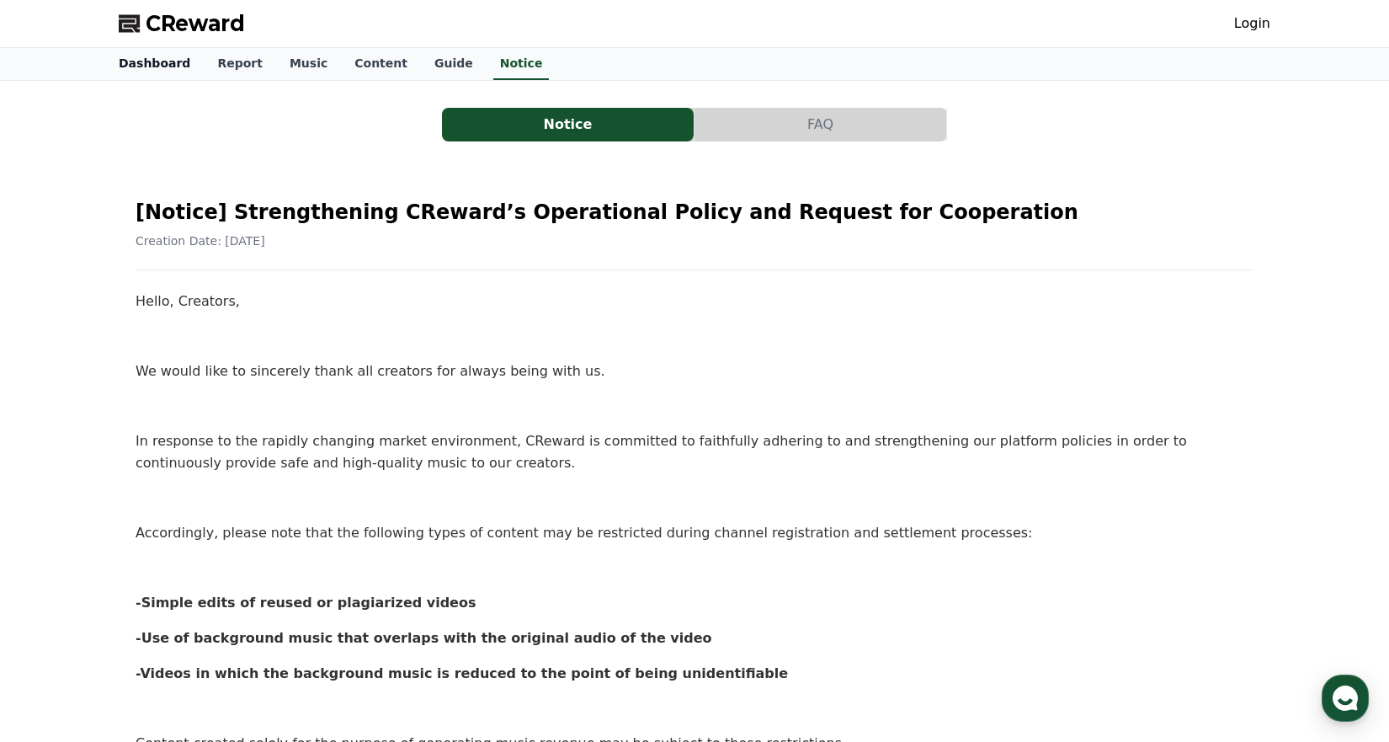
click at [123, 62] on link "Dashboard" at bounding box center [154, 64] width 98 height 32
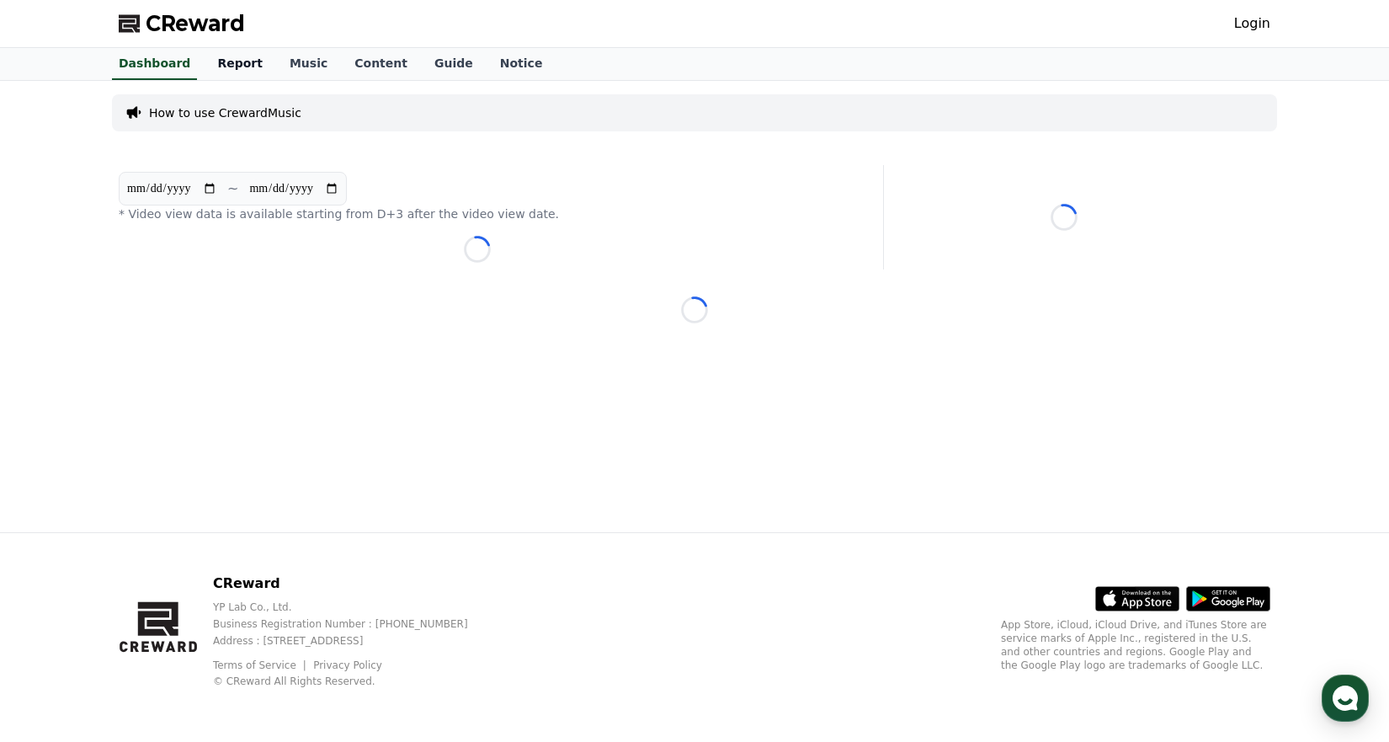
click at [216, 54] on link "Report" at bounding box center [240, 64] width 72 height 32
click at [290, 61] on link "Music" at bounding box center [308, 64] width 65 height 32
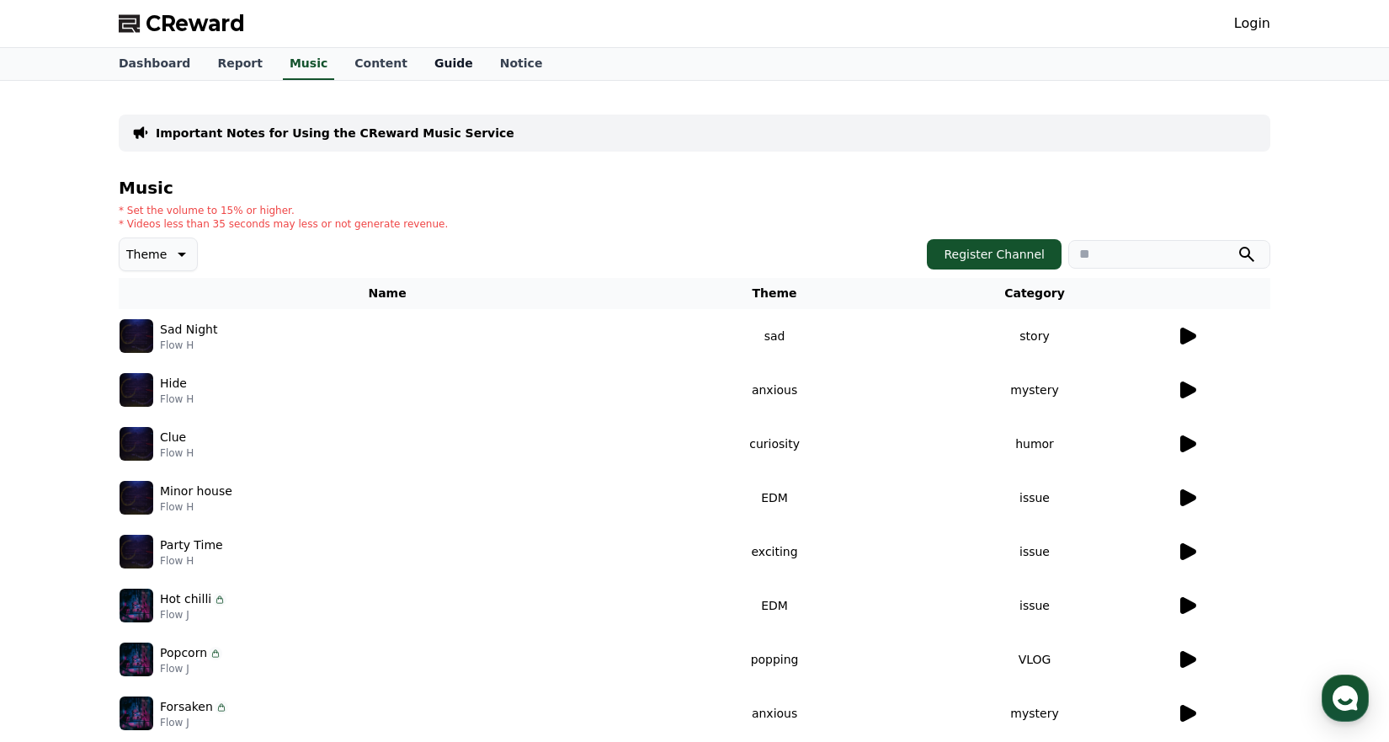
click at [421, 61] on link "Guide" at bounding box center [454, 64] width 66 height 32
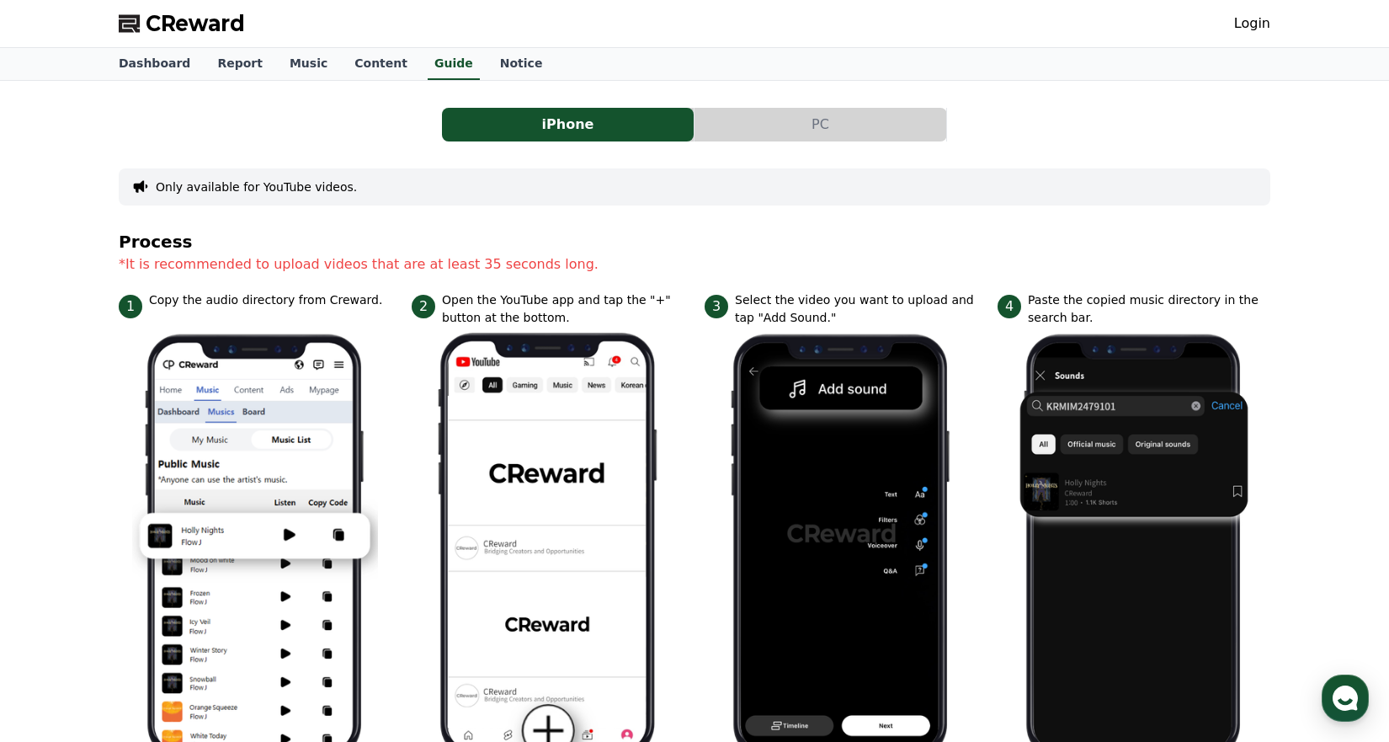
click at [775, 122] on button "PC" at bounding box center [820, 125] width 252 height 34
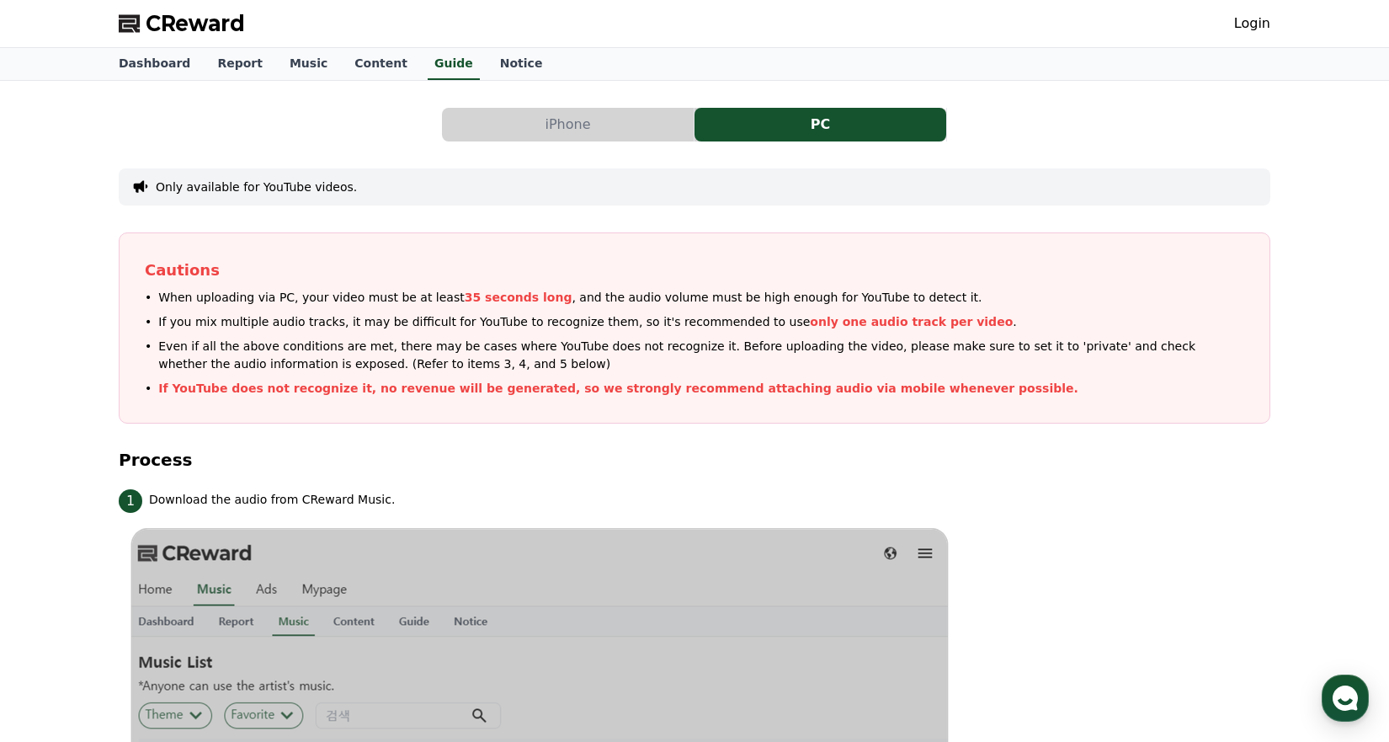
click at [568, 130] on button "iPhone" at bounding box center [568, 125] width 252 height 34
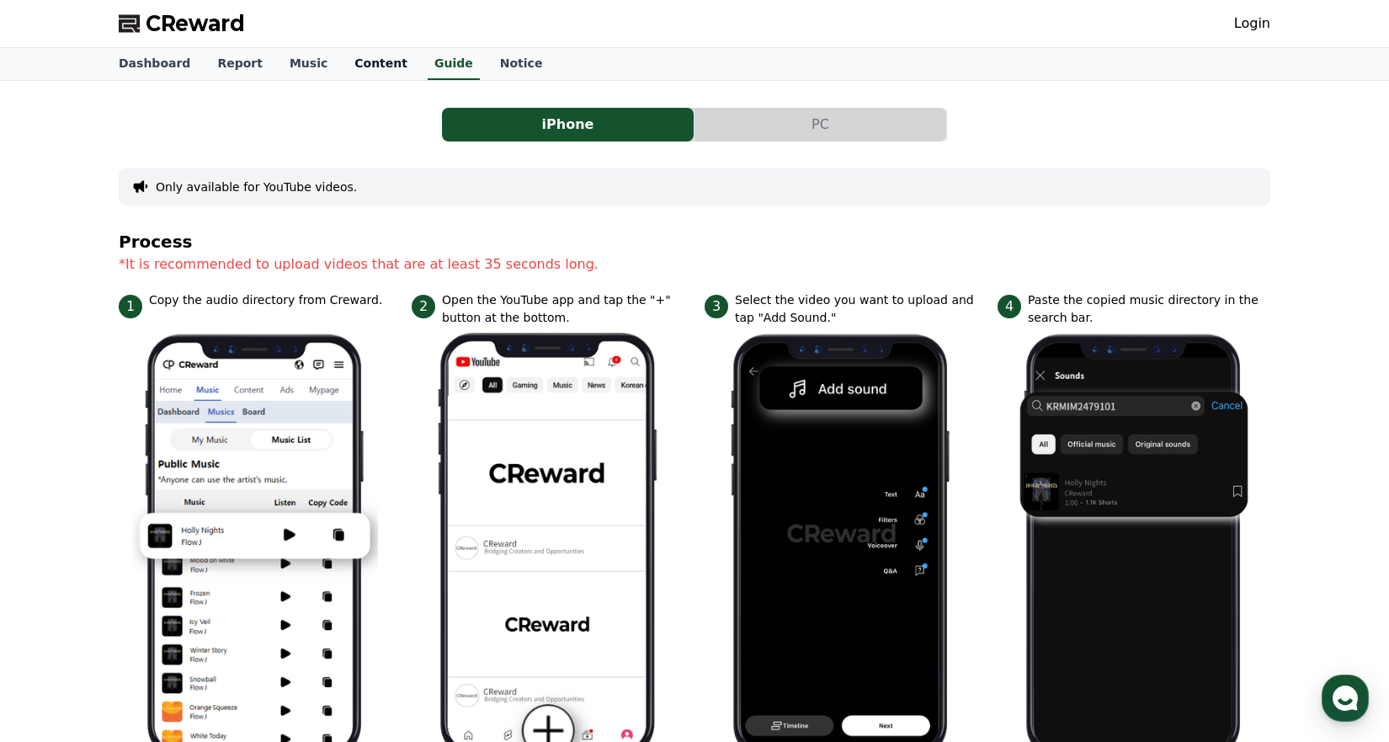
click at [380, 65] on link "Content" at bounding box center [381, 64] width 80 height 32
